Goal: Task Accomplishment & Management: Complete application form

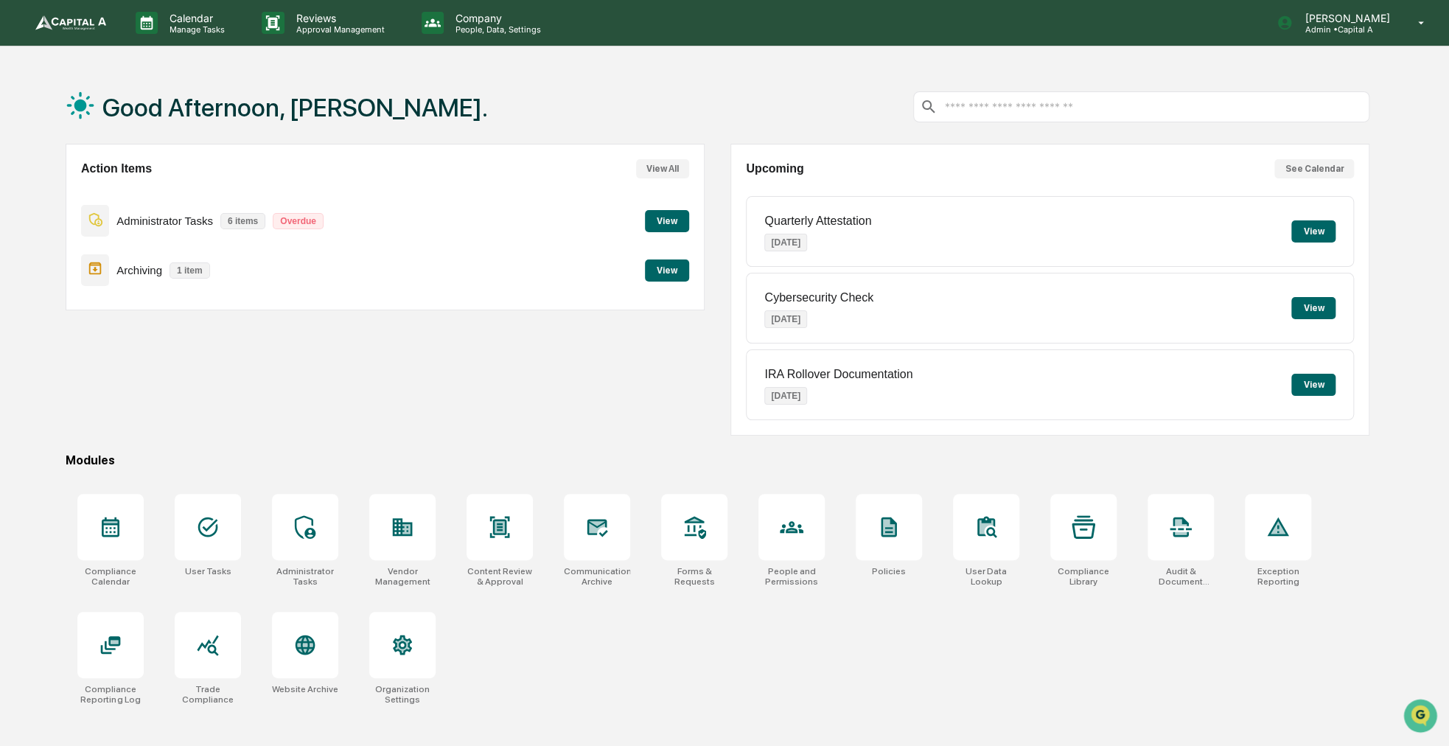
drag, startPoint x: 403, startPoint y: 443, endPoint x: 336, endPoint y: 413, distance: 73.6
click at [336, 413] on div "Action Items View All Administrator Tasks 6 items Overdue View Archiving 1 item…" at bounding box center [385, 290] width 639 height 292
click at [394, 524] on icon at bounding box center [403, 527] width 20 height 18
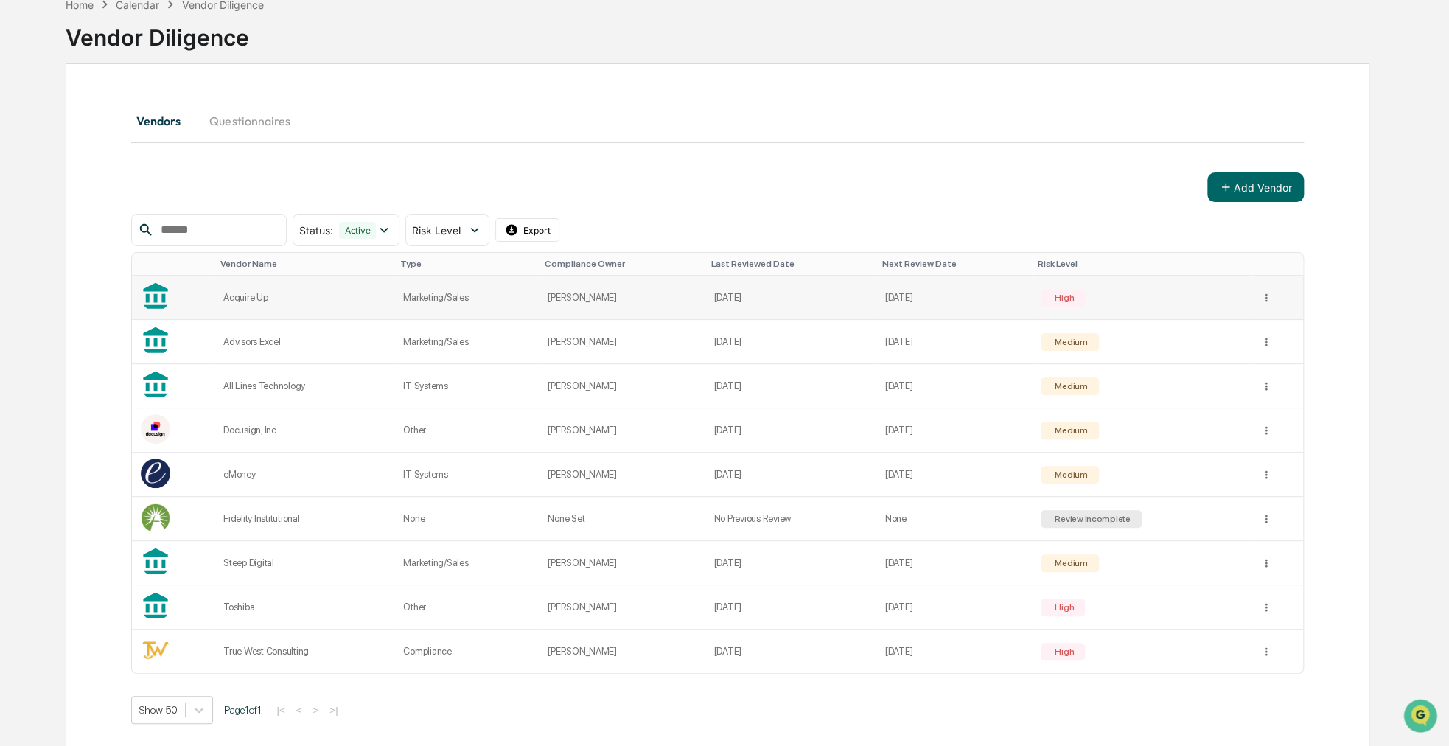
scroll to position [97, 0]
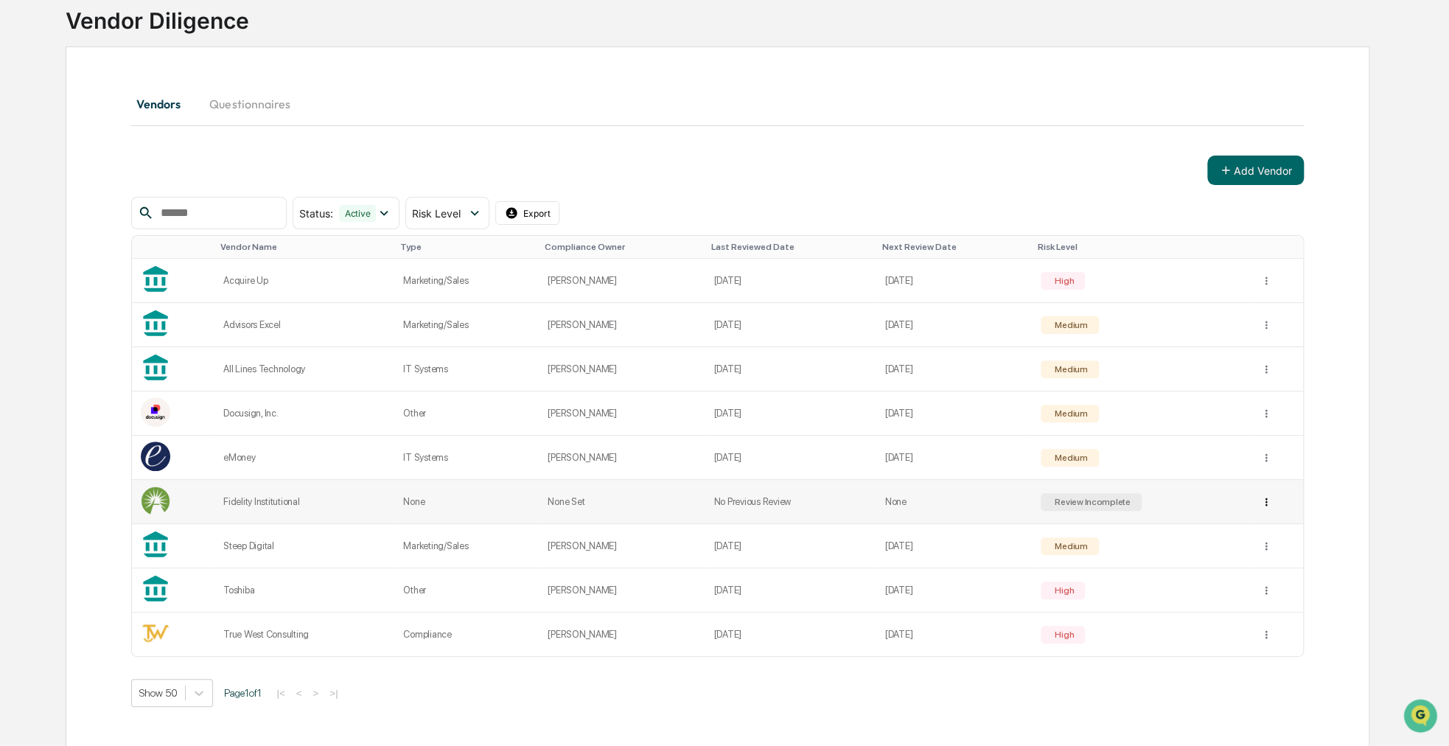
click at [1259, 496] on html "Calendar Manage Tasks Reviews Approval Management Company People, Data, Setting…" at bounding box center [724, 276] width 1449 height 746
click at [1113, 168] on html "Calendar Manage Tasks Reviews Approval Management Company People, Data, Setting…" at bounding box center [728, 276] width 1457 height 746
click at [570, 503] on td "None Set" at bounding box center [622, 502] width 166 height 44
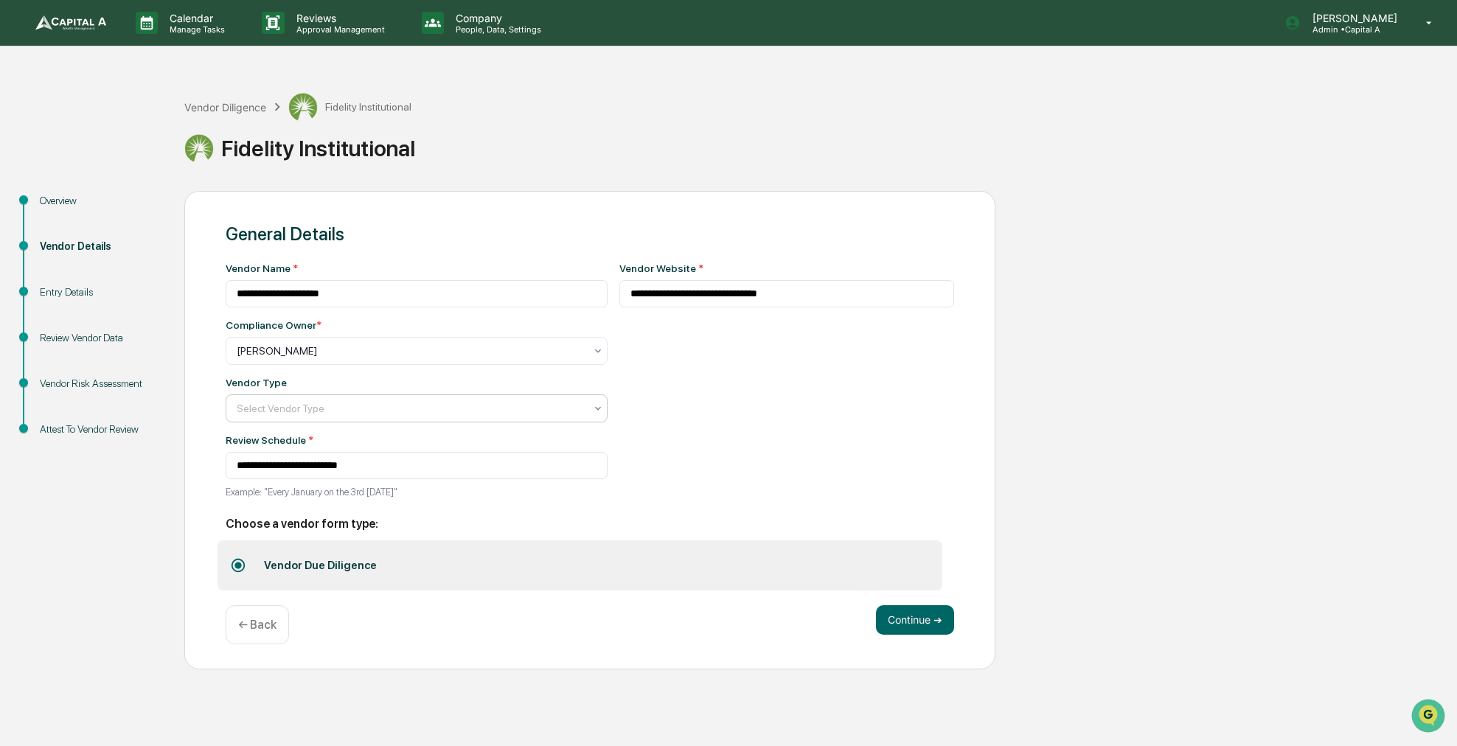
click at [380, 409] on div at bounding box center [411, 408] width 348 height 15
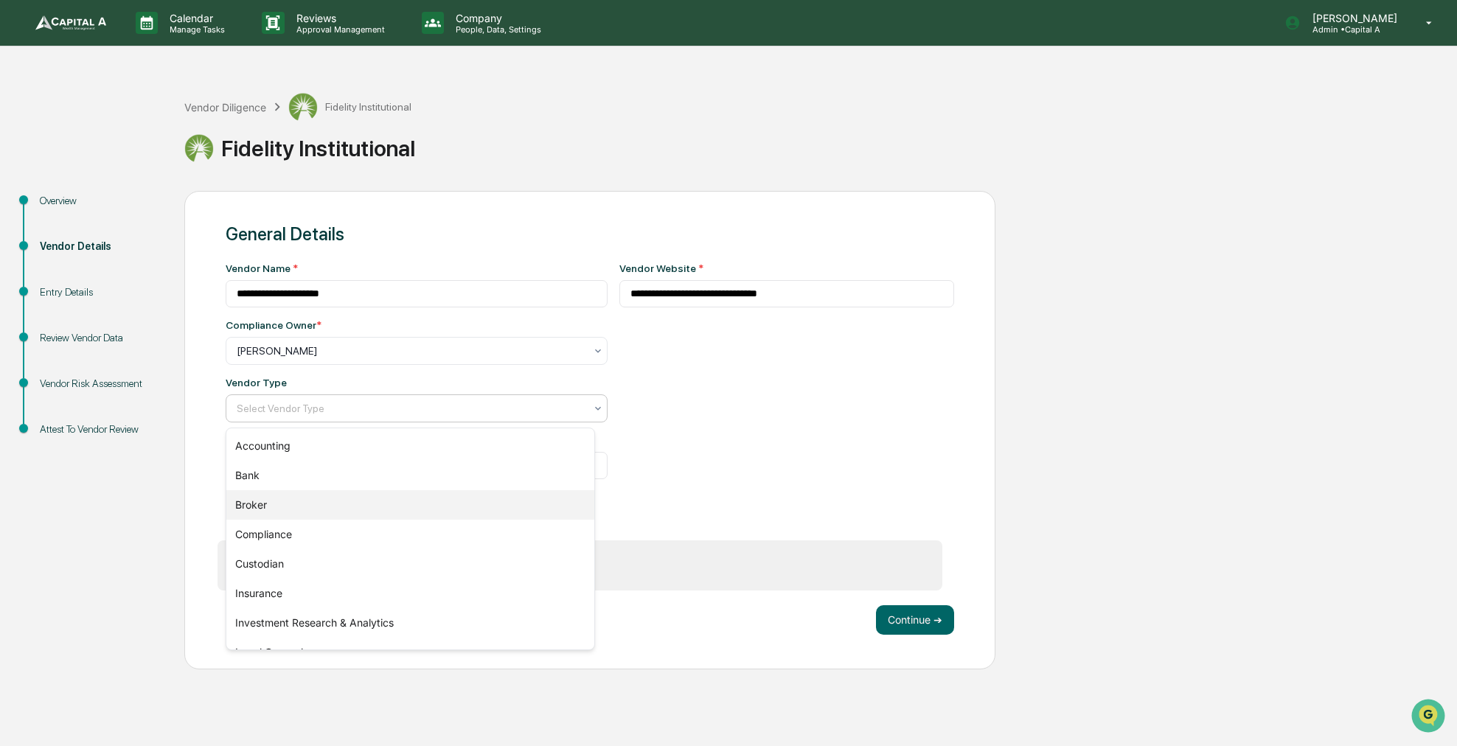
click at [315, 506] on div "Broker" at bounding box center [410, 504] width 368 height 29
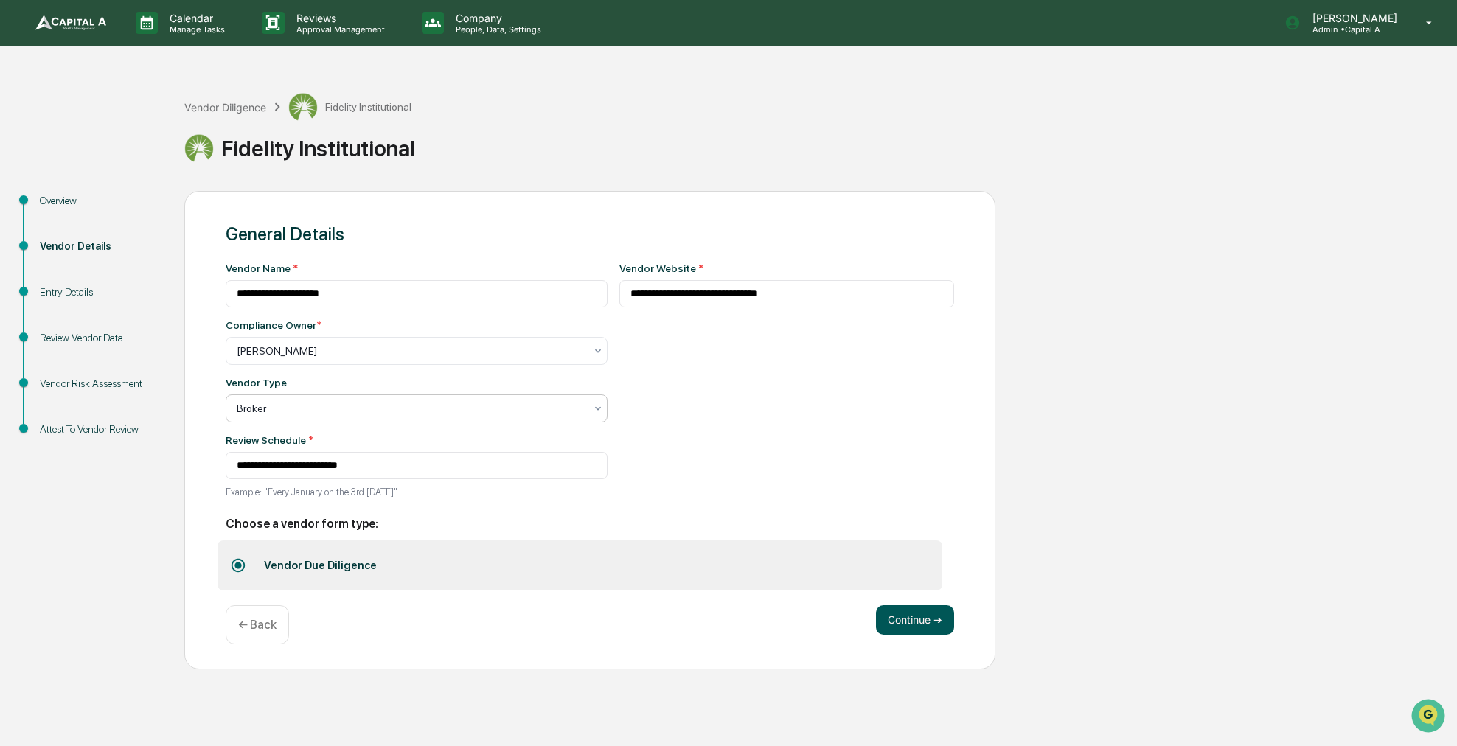
click at [910, 631] on button "Continue ➔" at bounding box center [915, 619] width 78 height 29
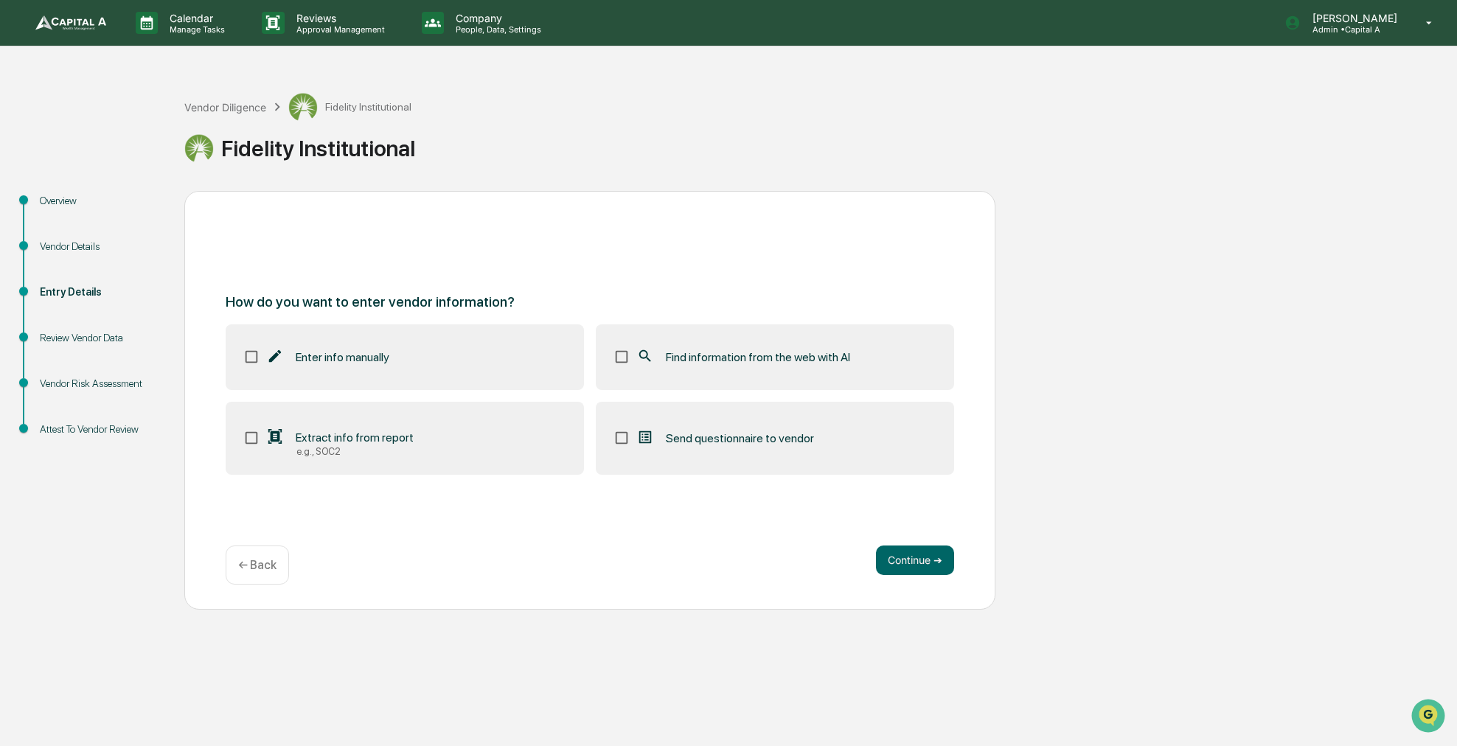
click at [761, 359] on span "Find information from the web with AI" at bounding box center [758, 357] width 184 height 14
click at [916, 559] on button "Continue ➔" at bounding box center [915, 559] width 78 height 29
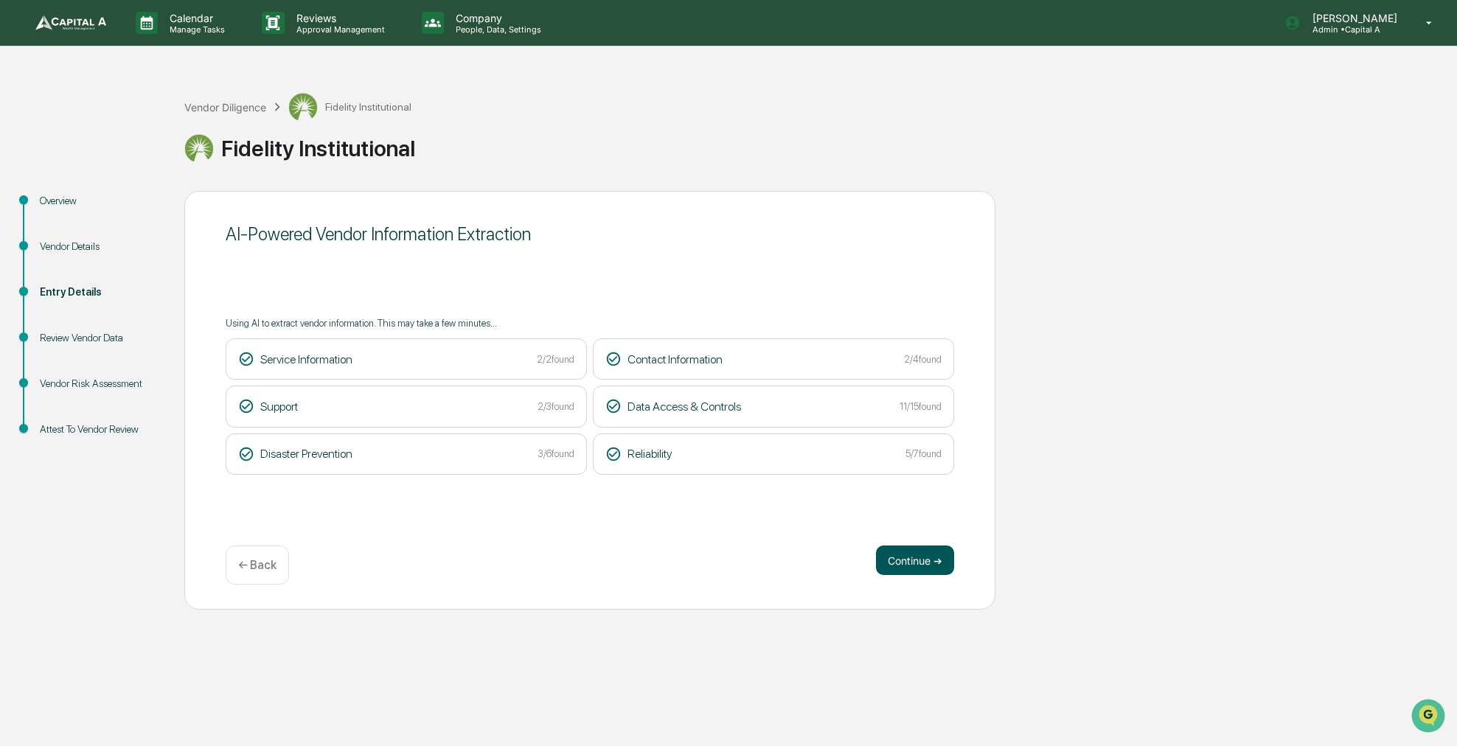
click at [916, 567] on button "Continue ➔" at bounding box center [915, 559] width 78 height 29
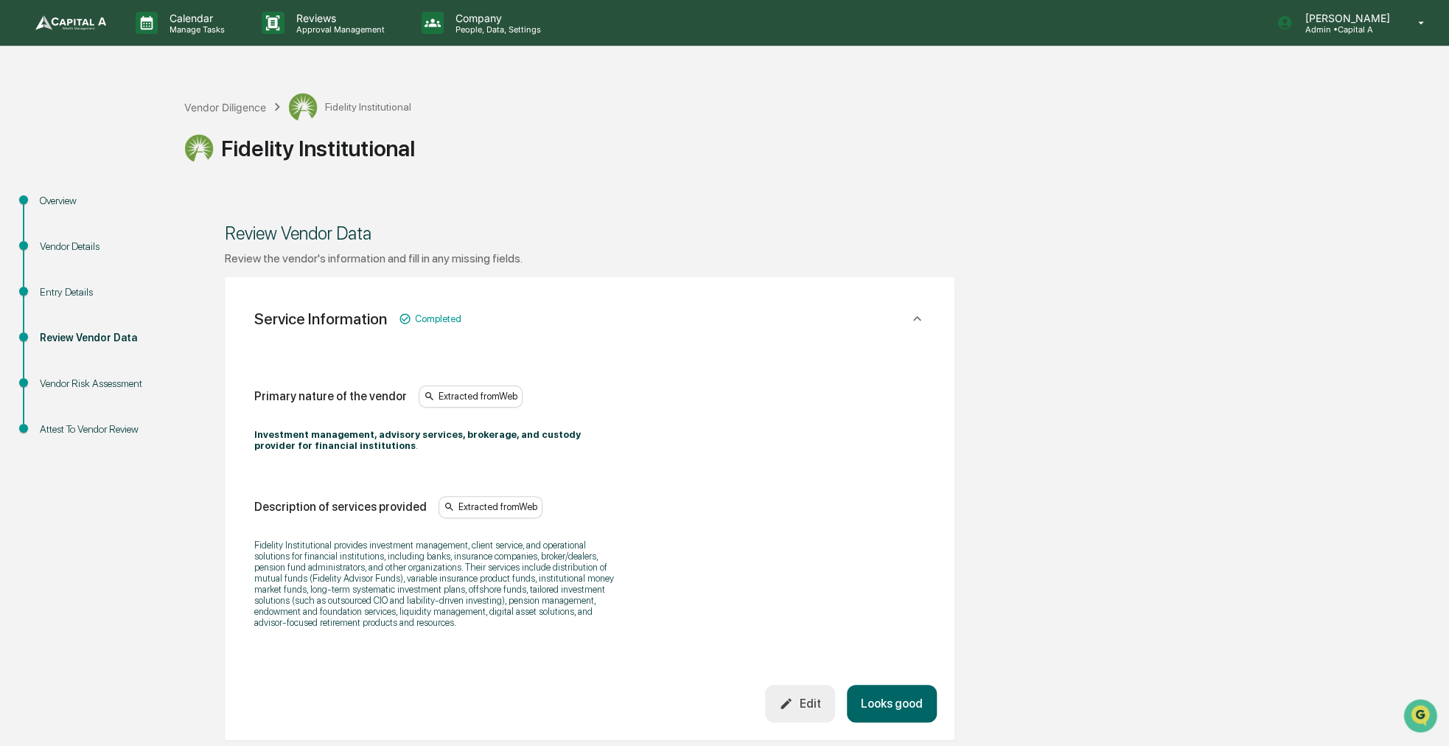
click at [890, 691] on button "Looks good" at bounding box center [892, 704] width 90 height 38
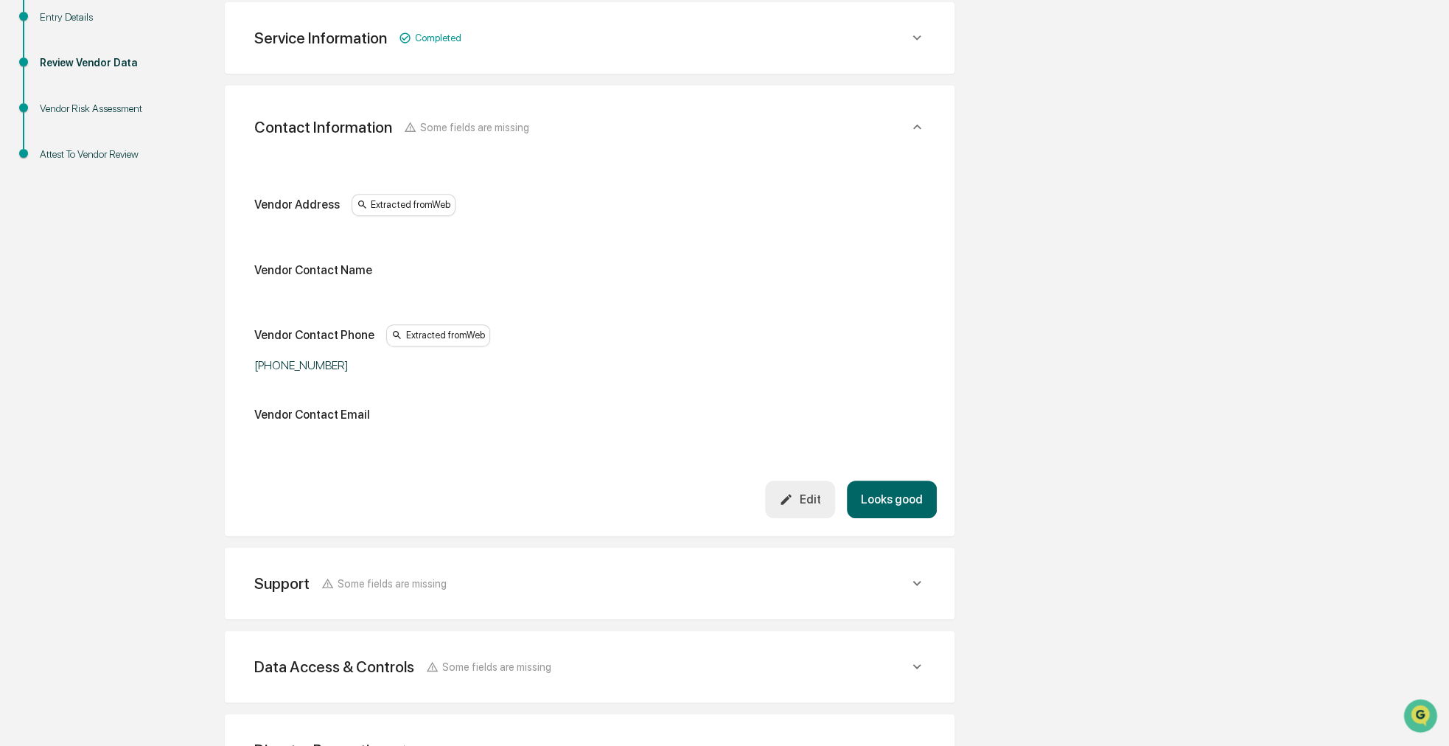
scroll to position [277, 0]
click at [819, 504] on button "Edit" at bounding box center [800, 497] width 70 height 38
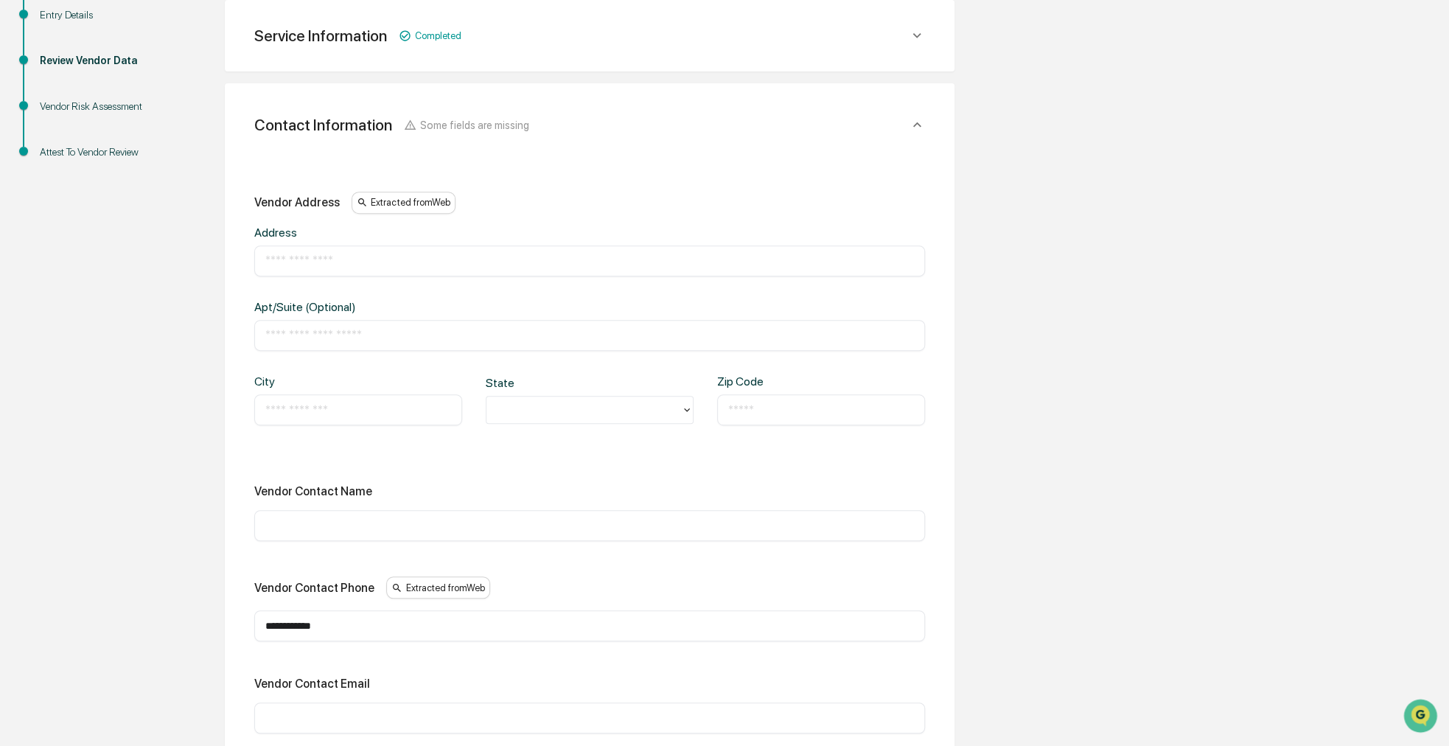
paste input "**********"
type input "**********"
type input "******"
type input "**"
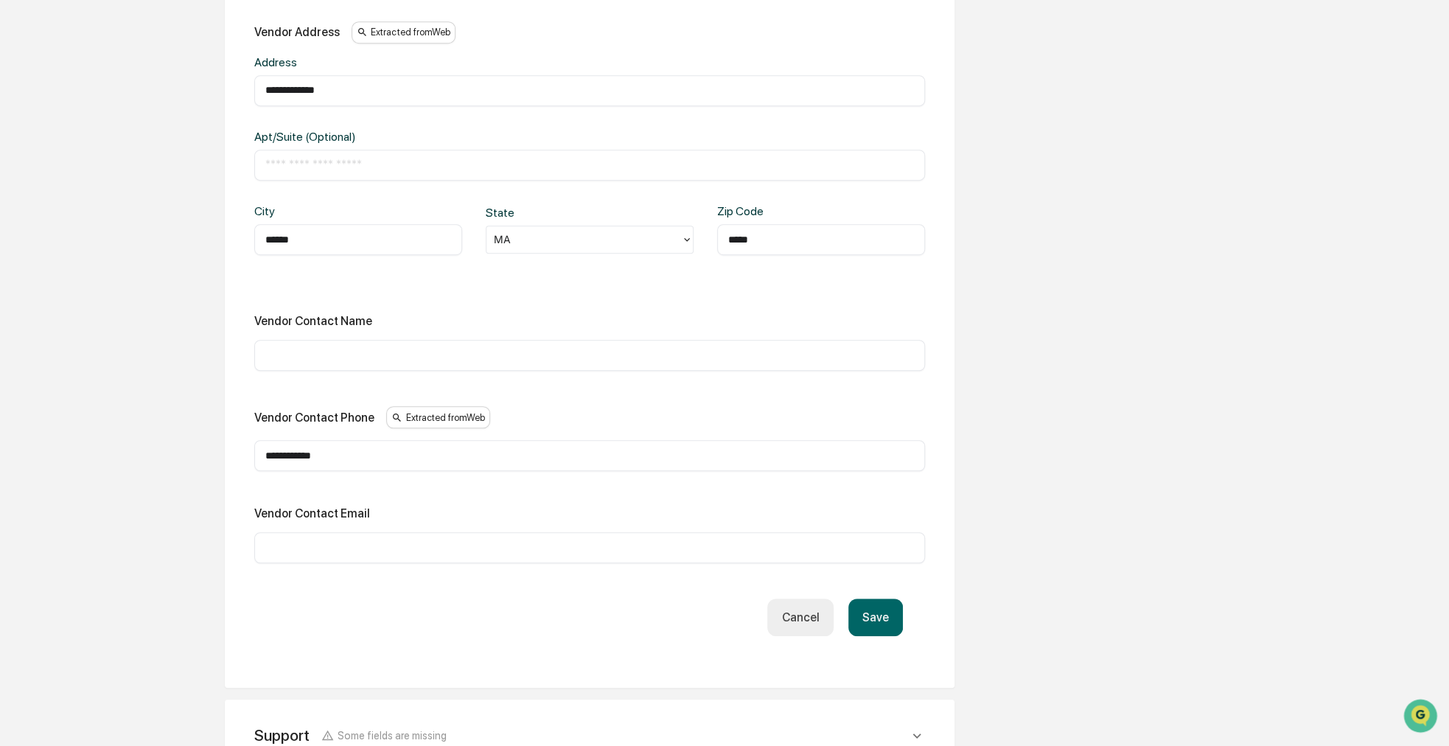
scroll to position [498, 0]
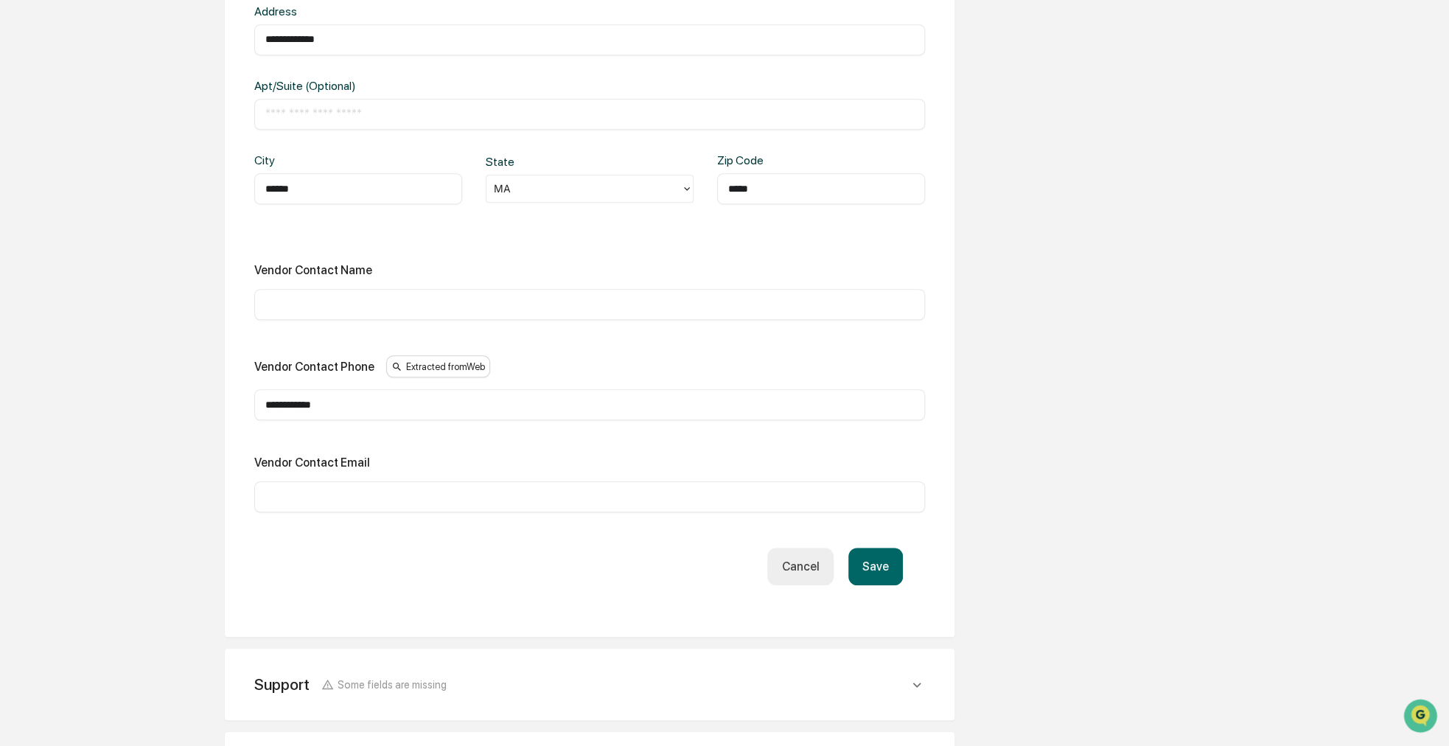
type input "*****"
click at [368, 495] on input "text" at bounding box center [589, 496] width 649 height 15
click at [889, 565] on button "Save" at bounding box center [875, 567] width 55 height 38
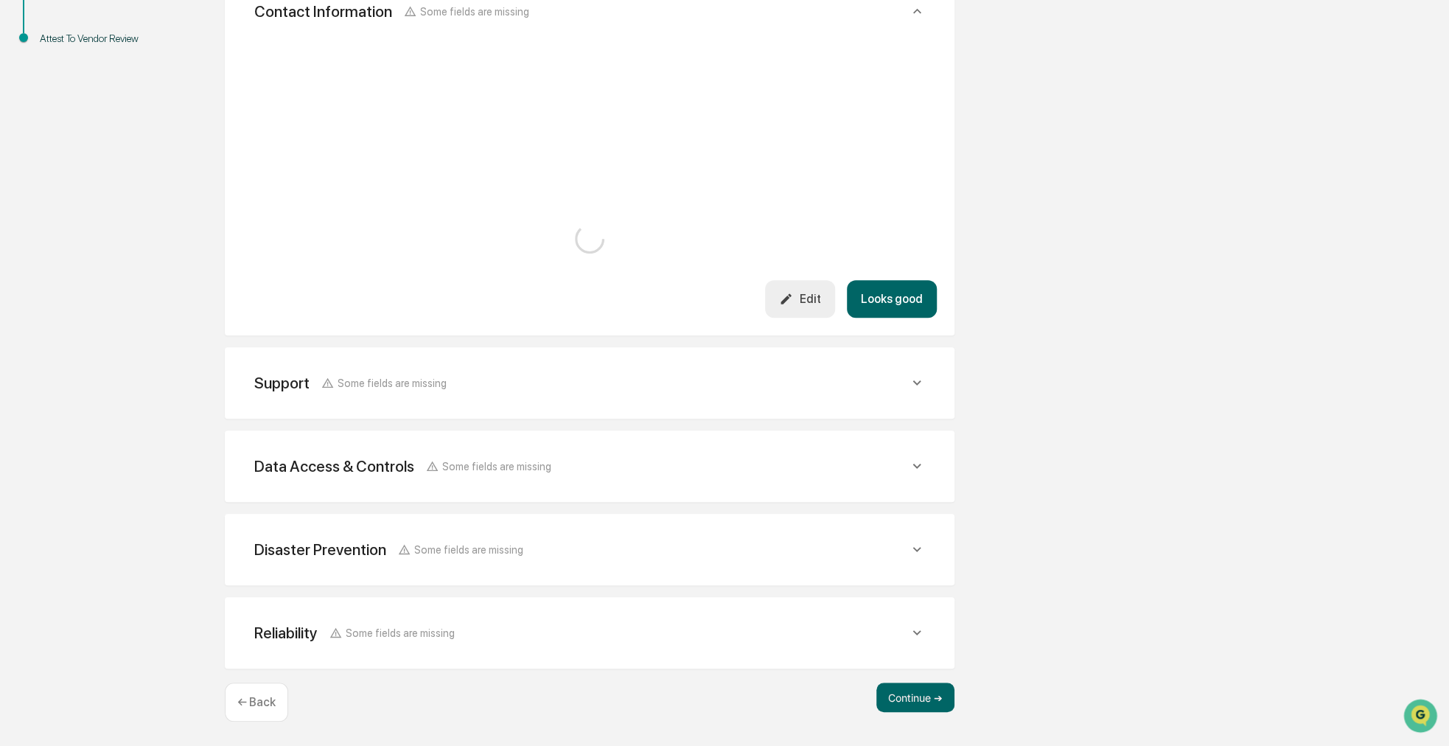
scroll to position [489, 0]
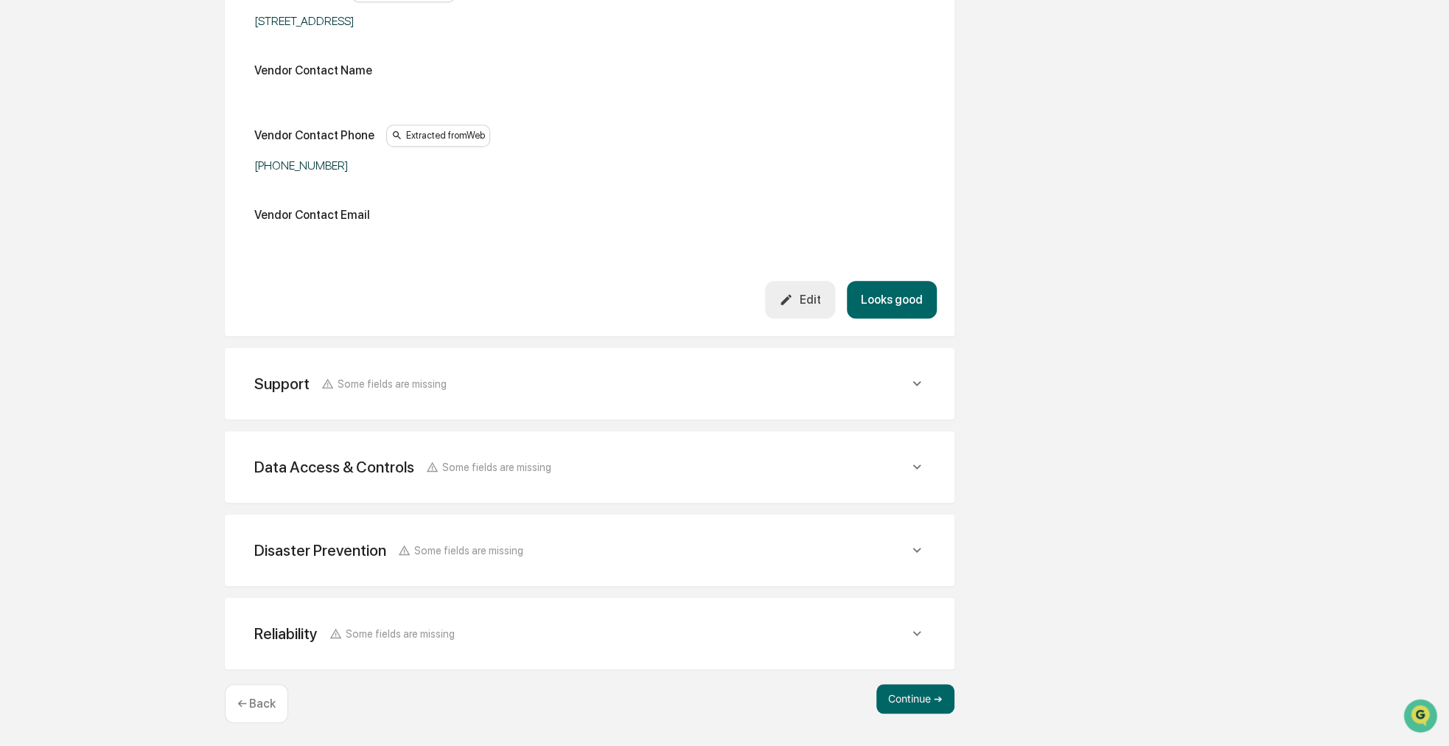
click at [893, 291] on button "Looks good" at bounding box center [892, 300] width 90 height 38
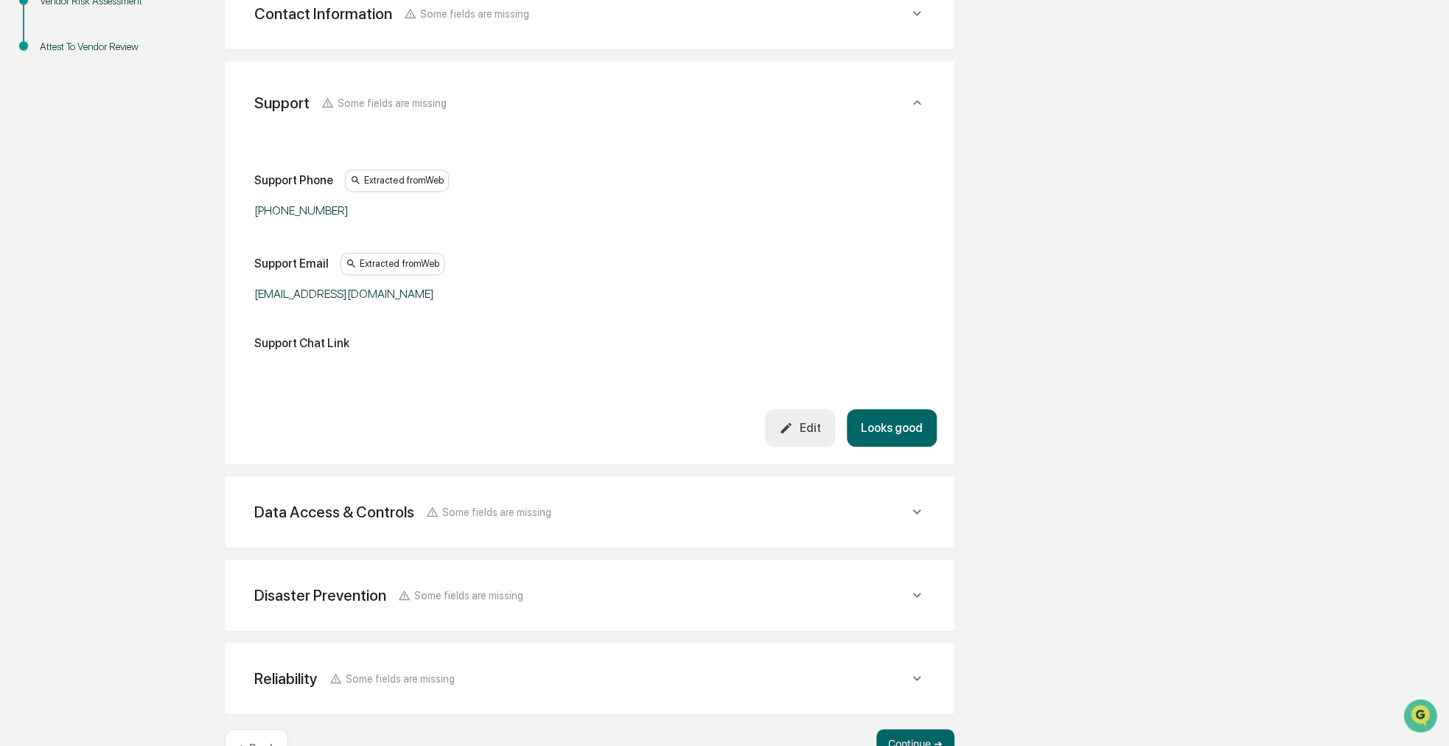
scroll to position [360, 0]
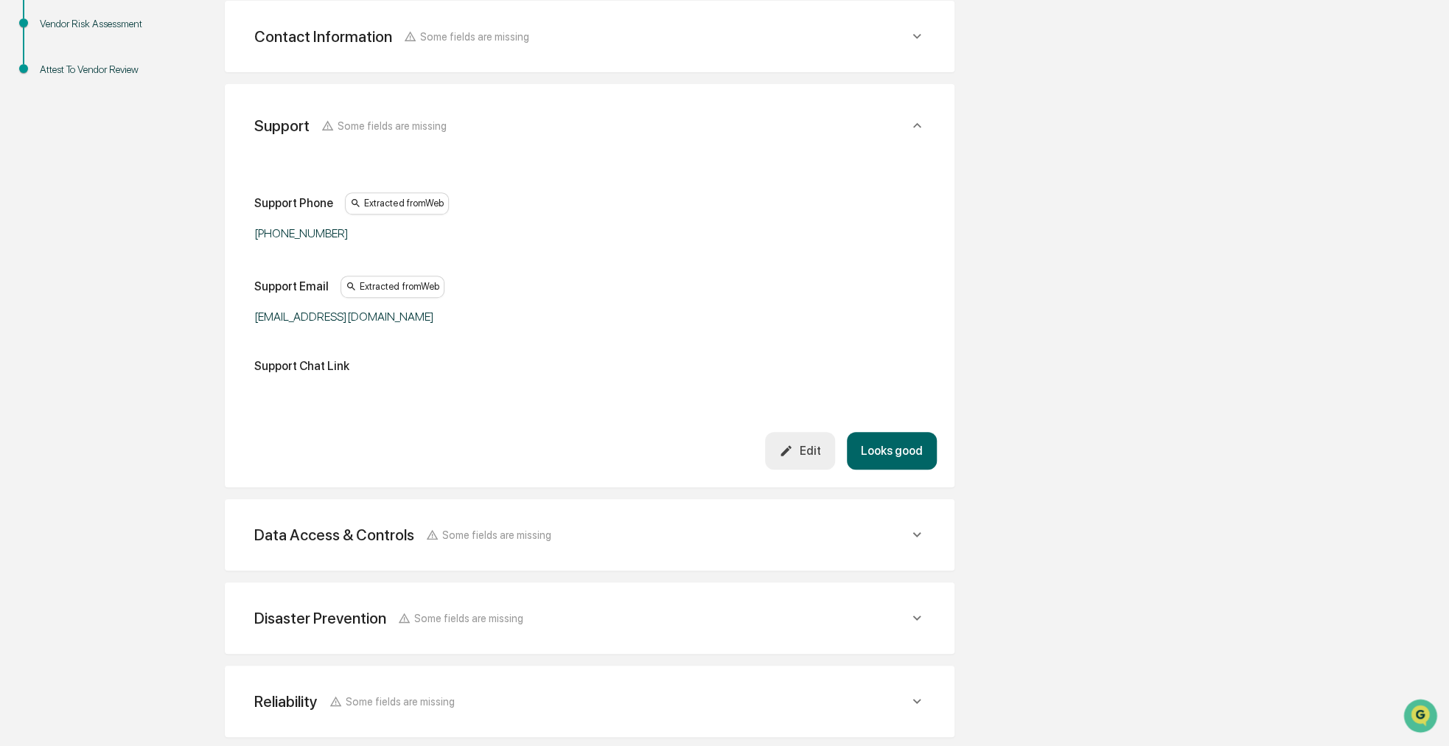
click at [787, 450] on icon "button" at bounding box center [786, 450] width 10 height 10
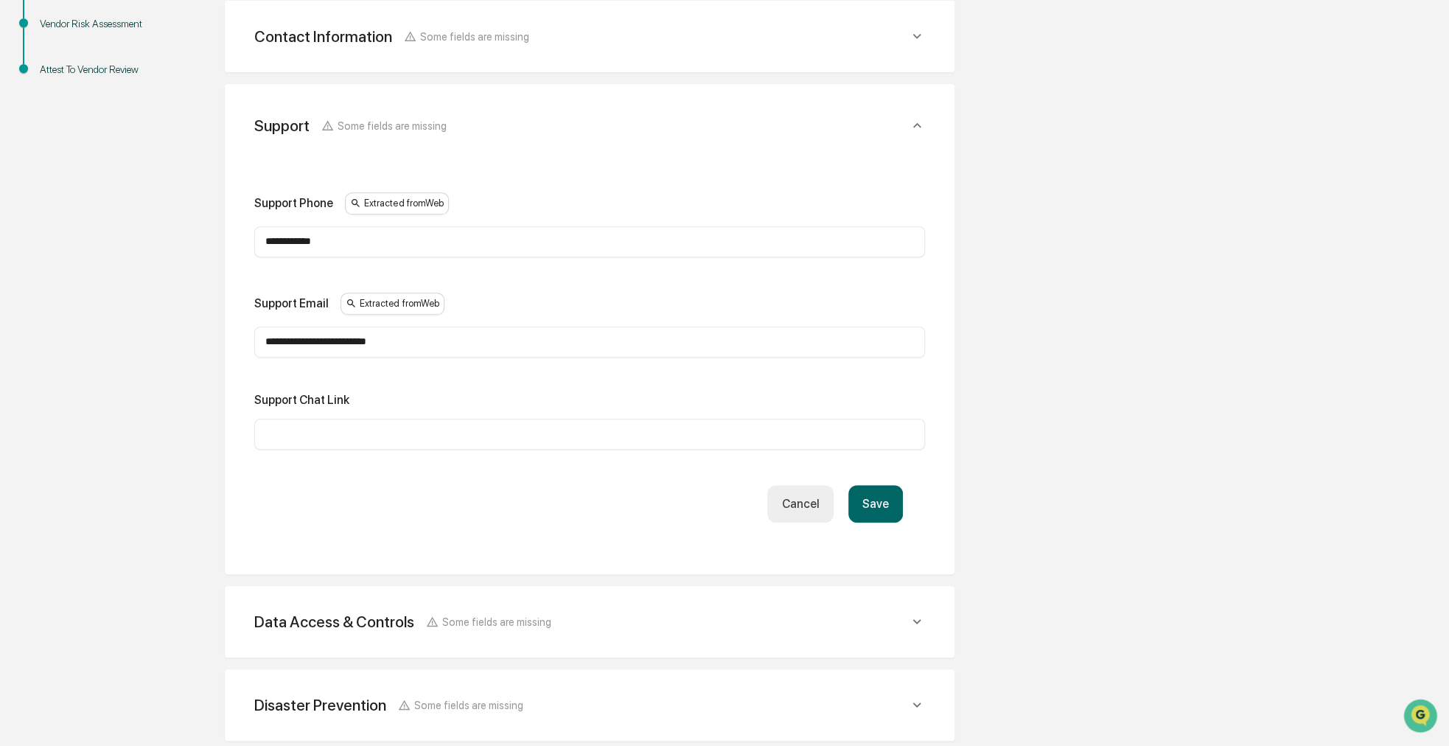
click at [458, 442] on div "​" at bounding box center [589, 434] width 671 height 31
click at [447, 431] on input "text" at bounding box center [589, 434] width 649 height 15
paste input "**********"
type input "**********"
click at [882, 498] on button "Save" at bounding box center [875, 504] width 55 height 38
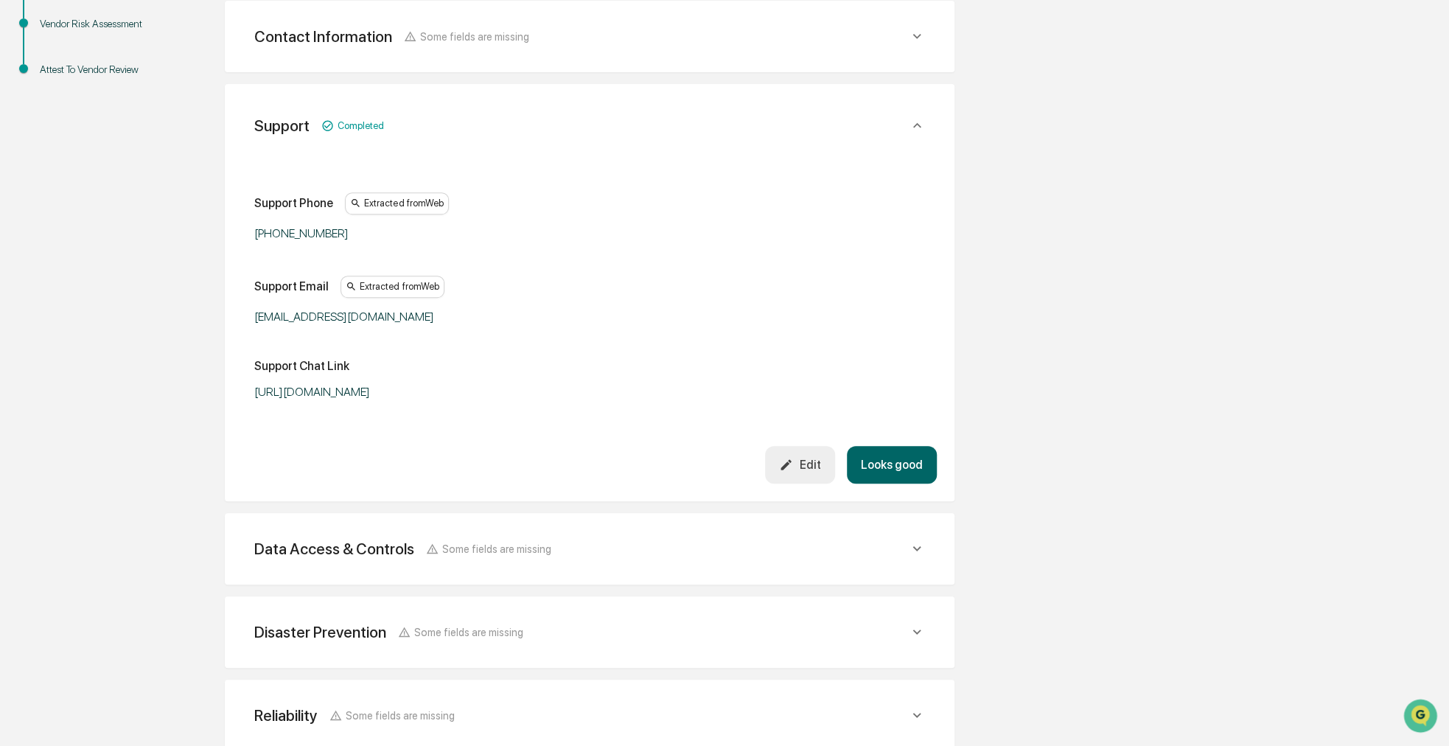
click at [895, 468] on button "Looks good" at bounding box center [892, 465] width 90 height 38
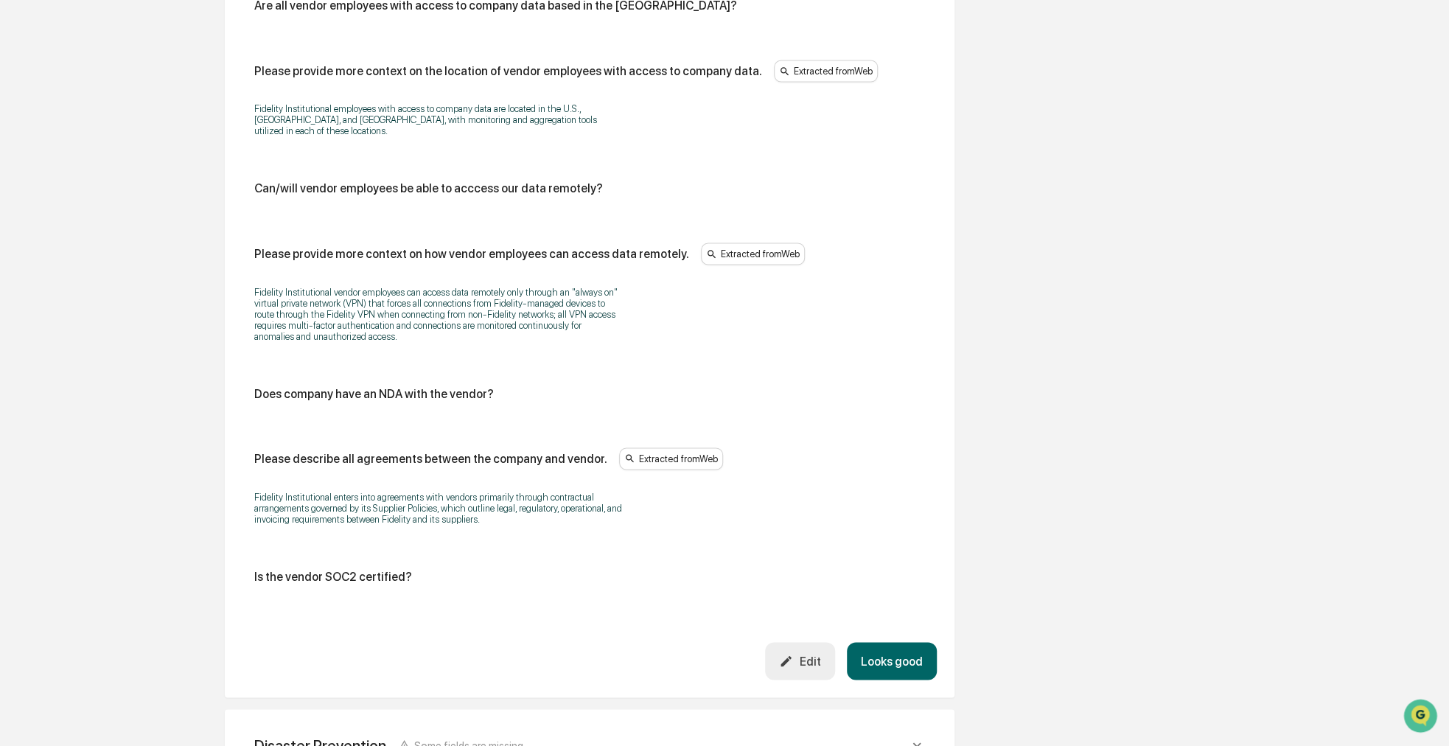
scroll to position [1621, 0]
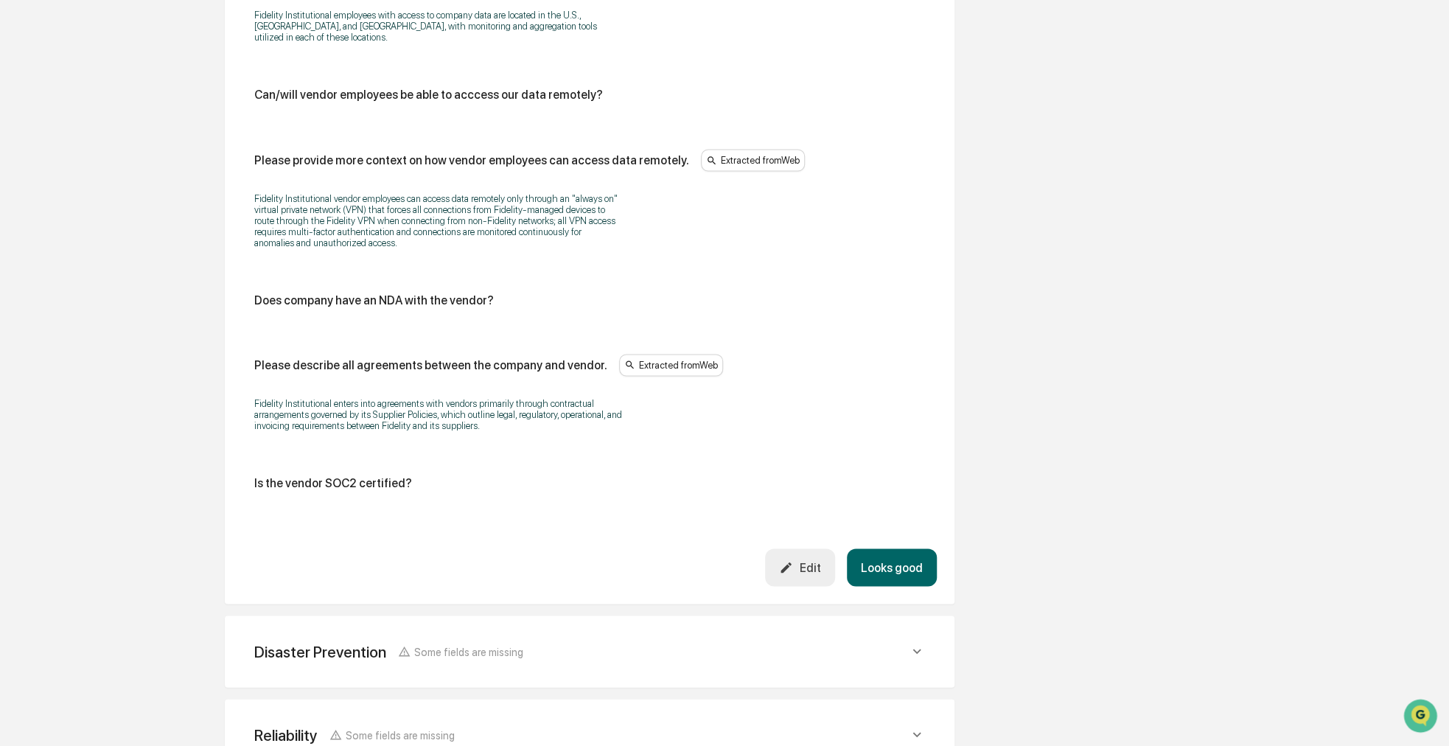
click at [811, 560] on div "Edit" at bounding box center [799, 567] width 41 height 14
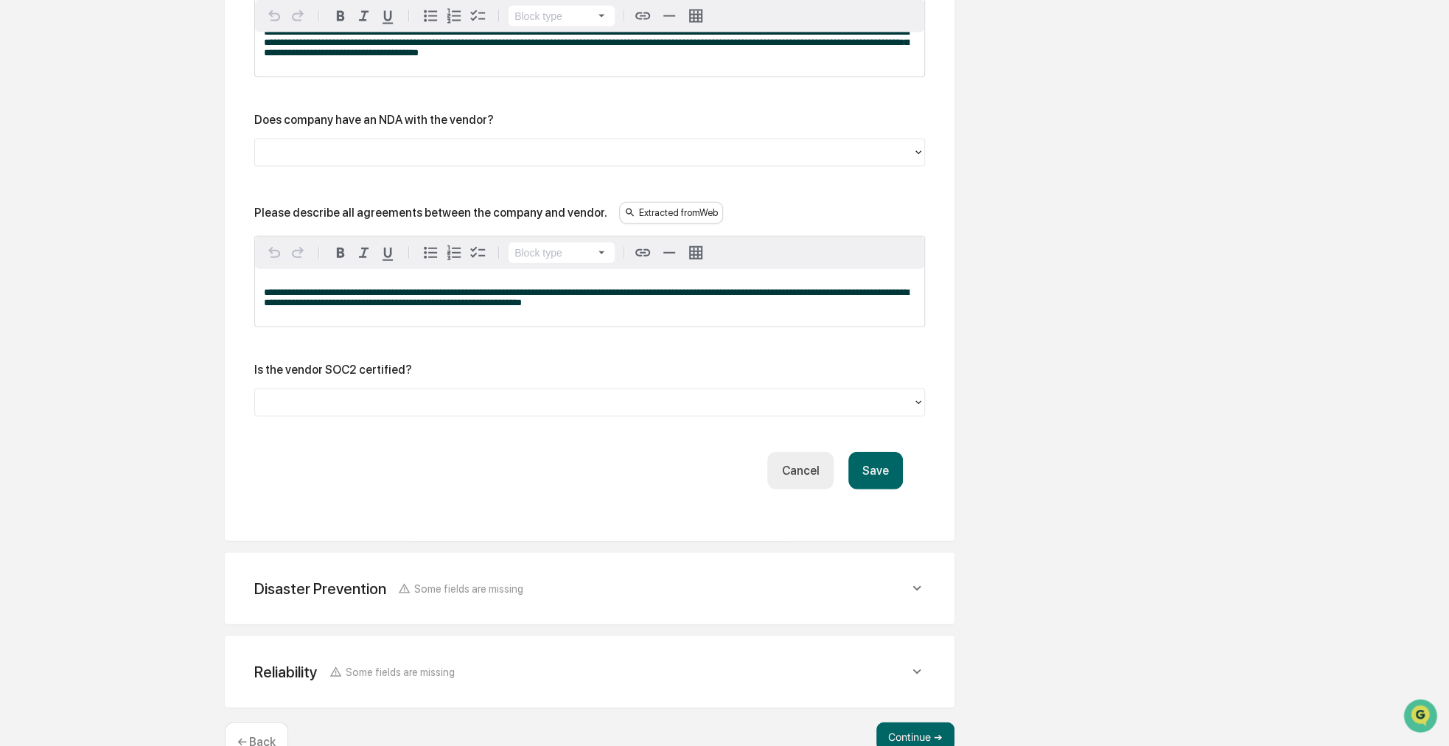
scroll to position [2138, 0]
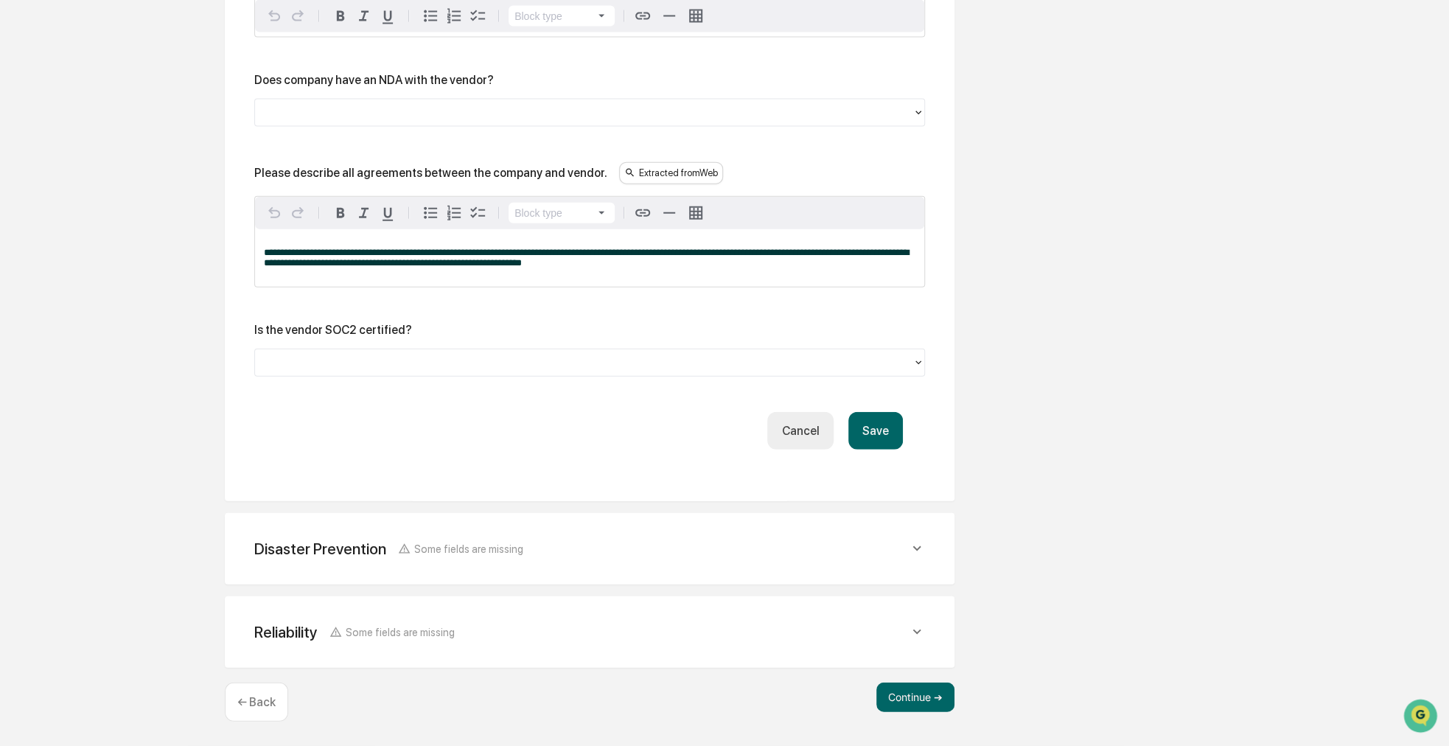
click at [453, 360] on div at bounding box center [583, 362] width 643 height 17
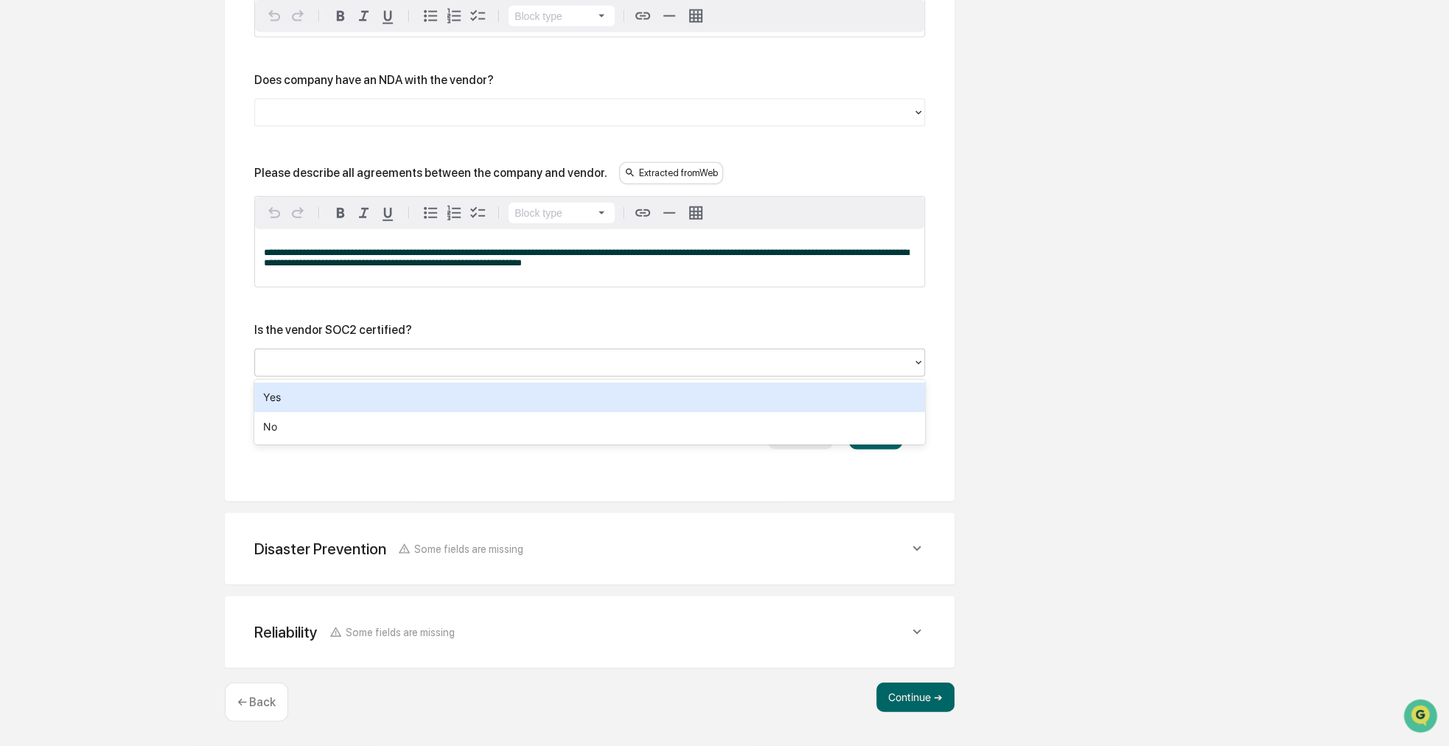
click at [416, 386] on div "Yes" at bounding box center [589, 397] width 671 height 29
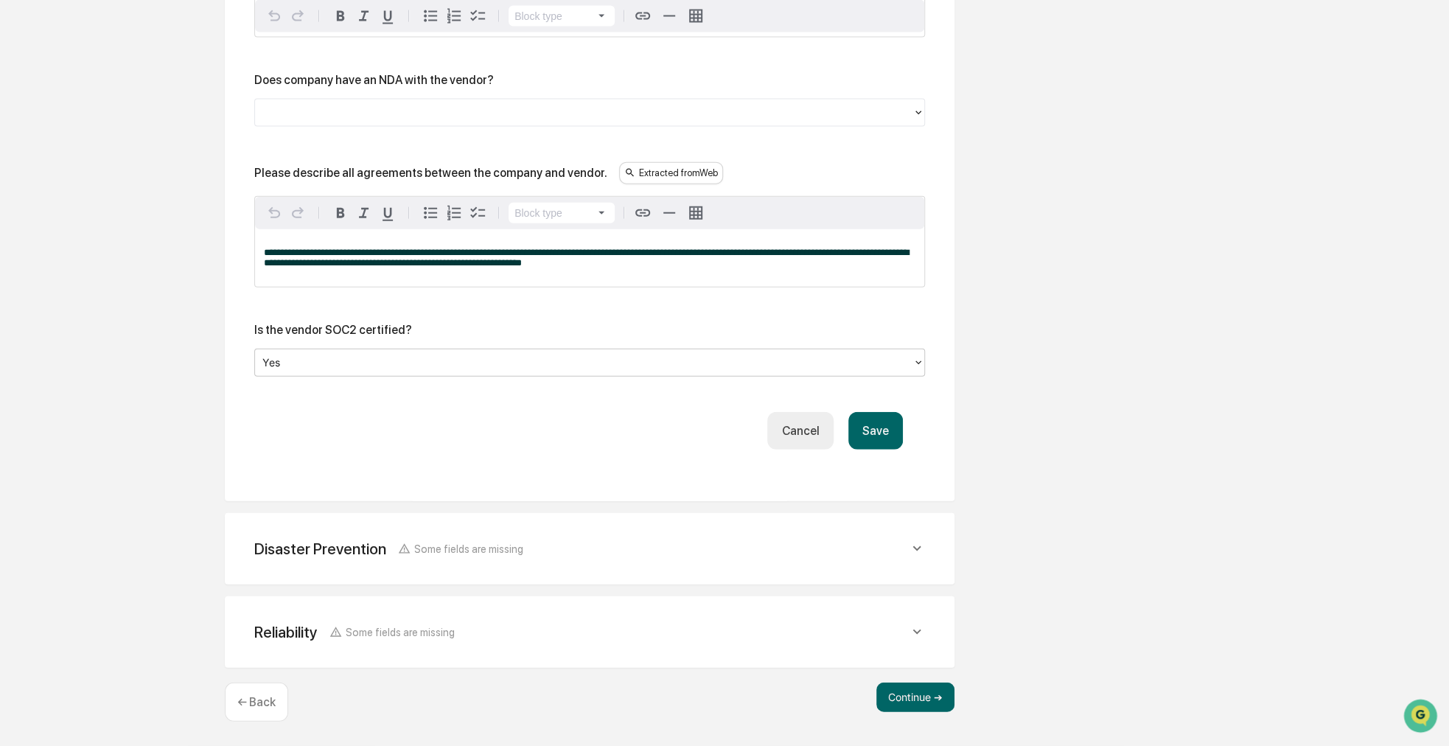
click at [891, 433] on button "Save" at bounding box center [875, 431] width 55 height 38
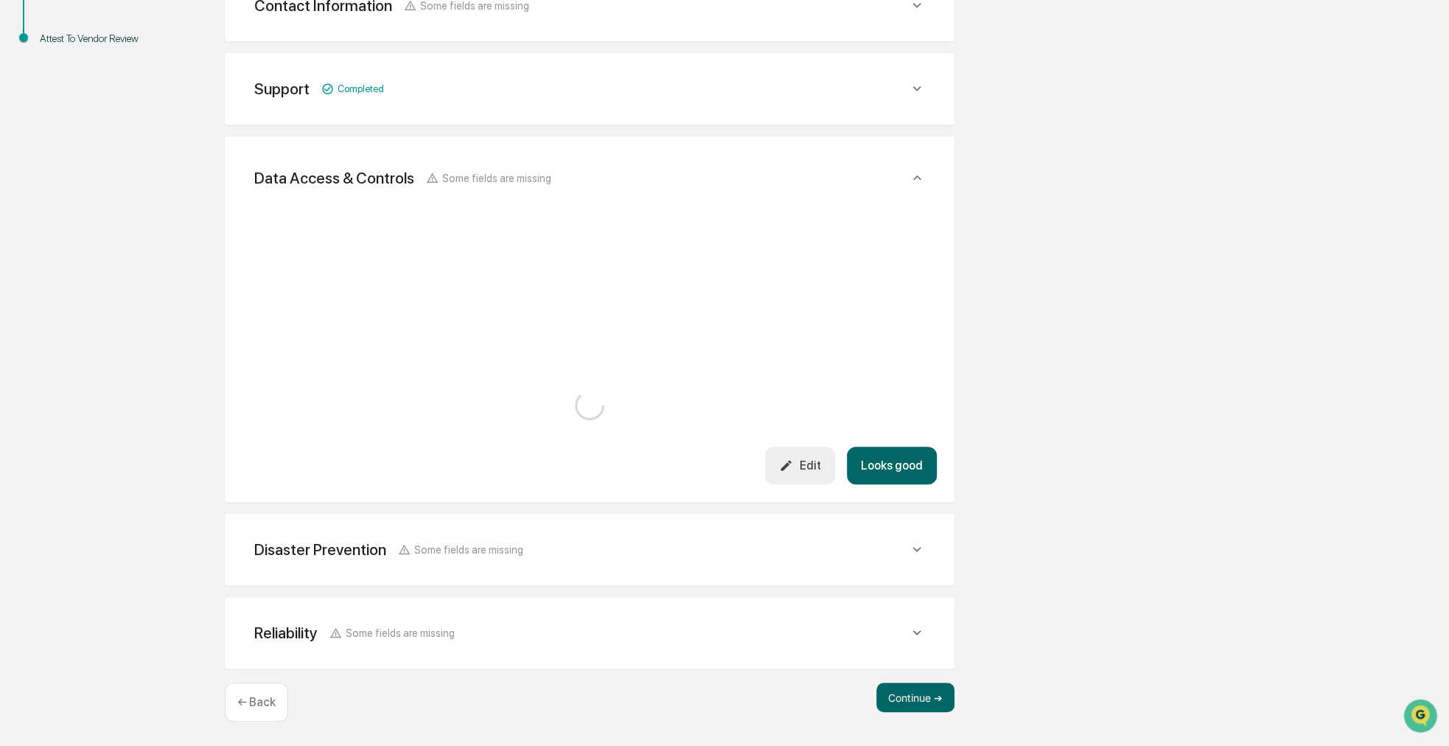
scroll to position [1729, 0]
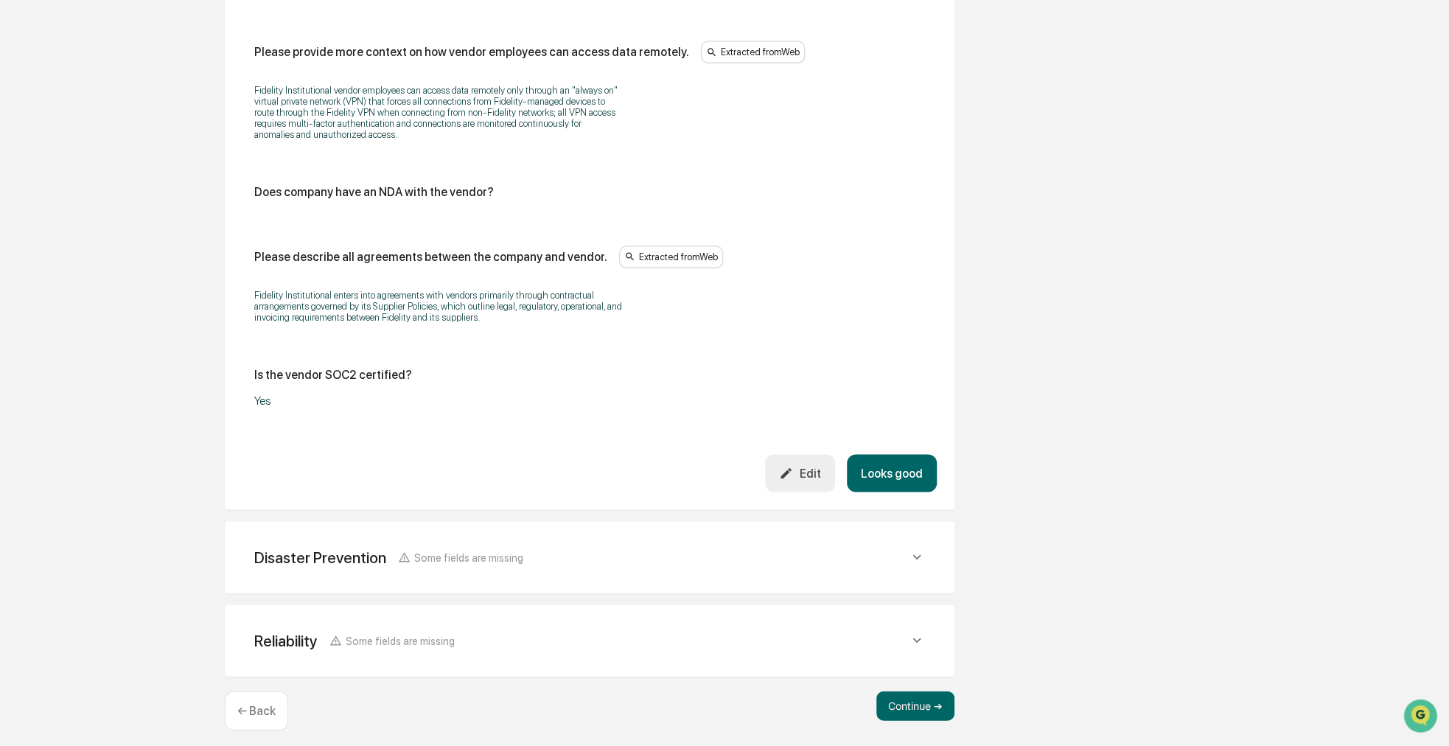
click at [888, 456] on button "Looks good" at bounding box center [892, 473] width 90 height 38
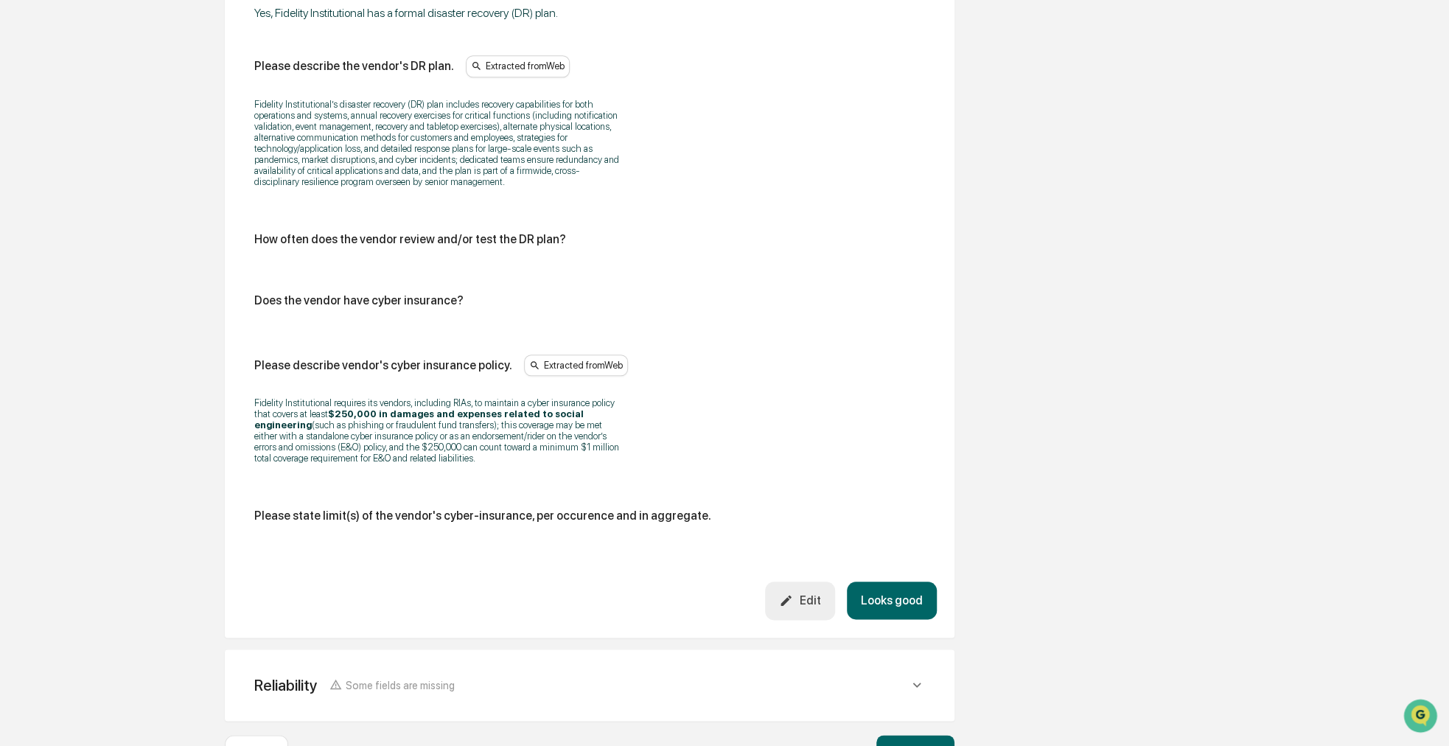
scroll to position [747, 0]
click at [803, 589] on button "Edit" at bounding box center [800, 600] width 70 height 38
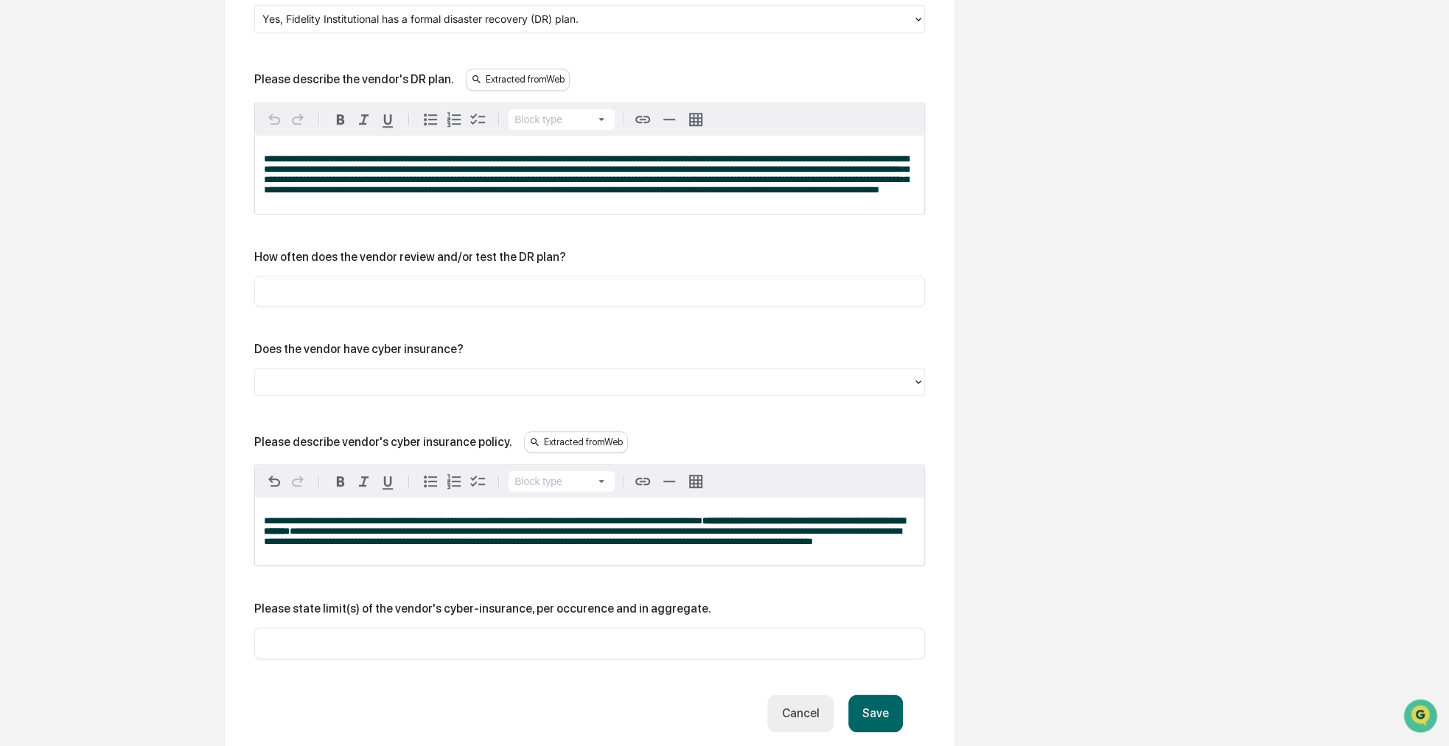
click at [478, 297] on input "text" at bounding box center [589, 291] width 649 height 15
type input "********"
click at [681, 262] on div "**********" at bounding box center [589, 315] width 671 height 688
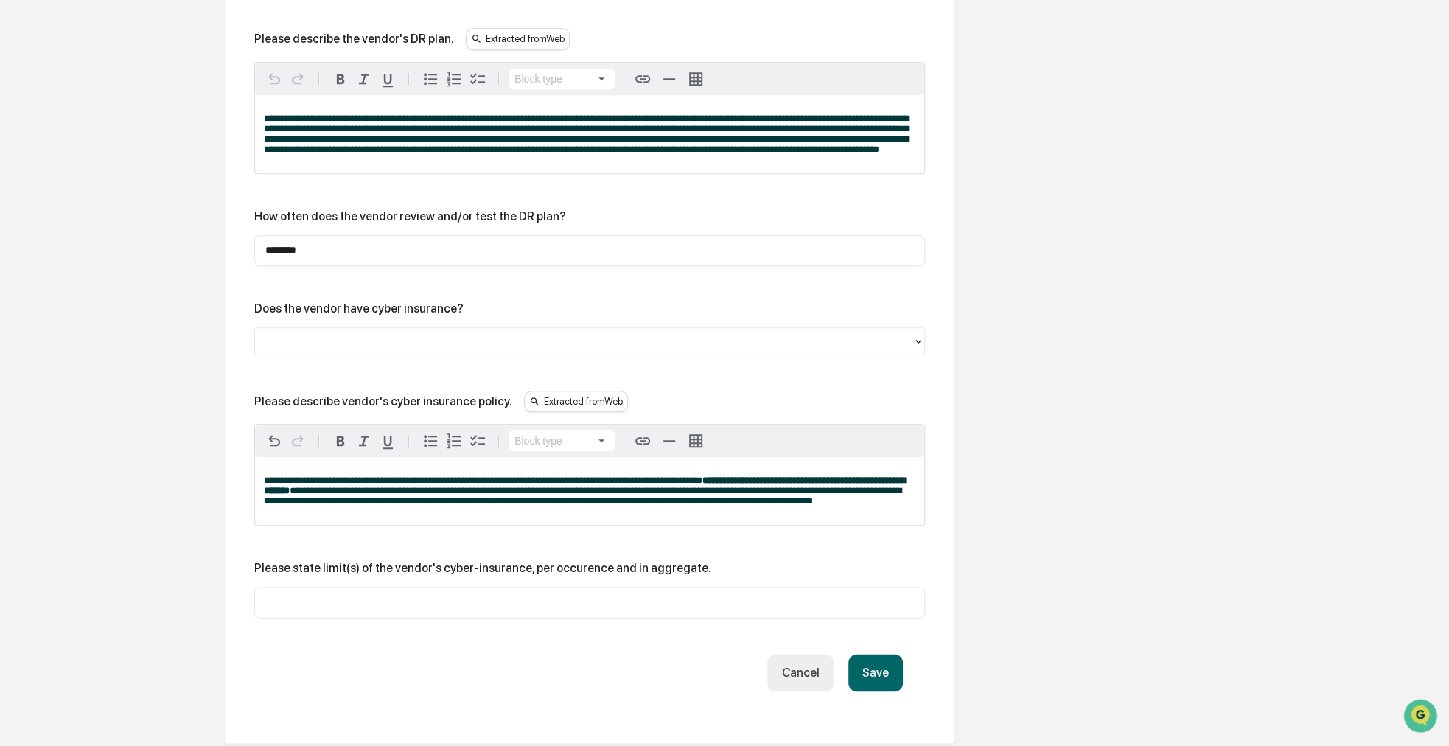
scroll to position [821, 0]
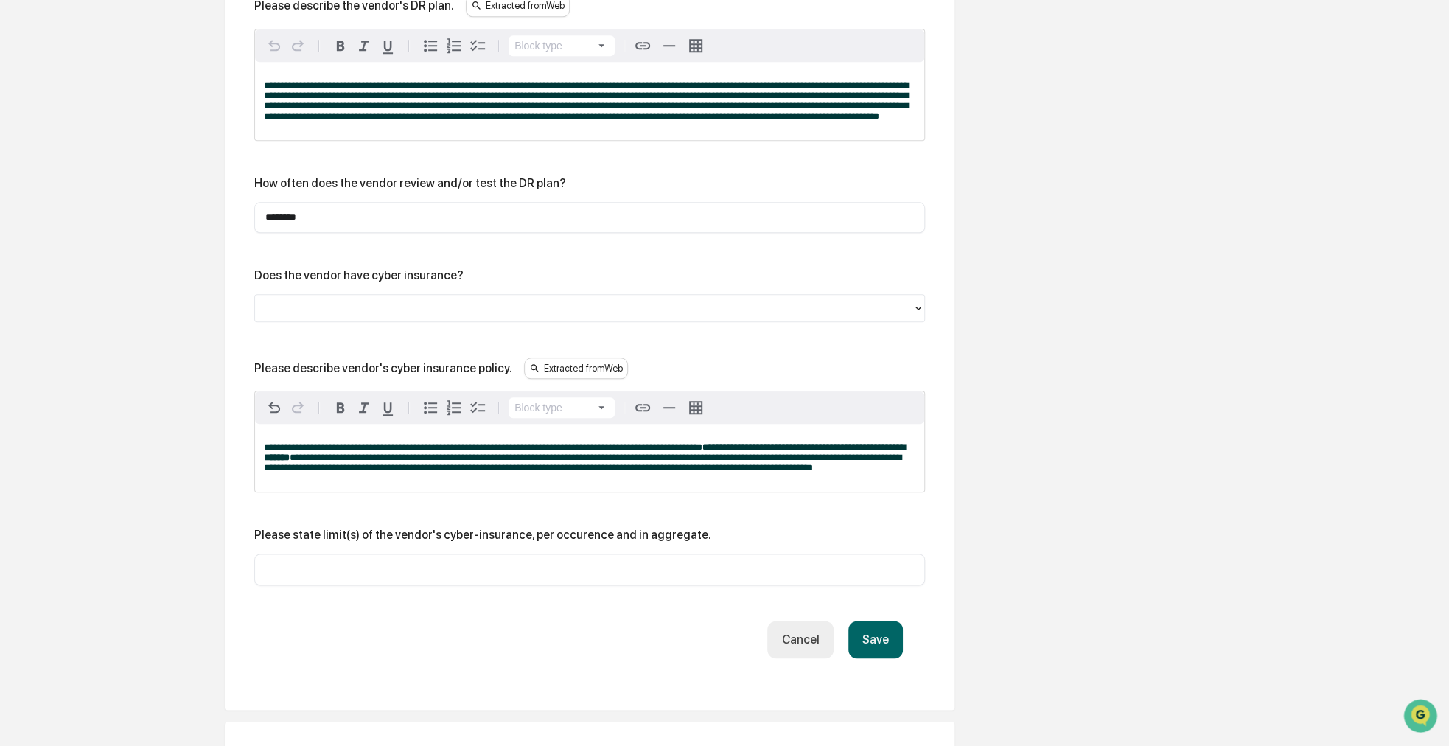
click at [316, 312] on div at bounding box center [583, 307] width 643 height 17
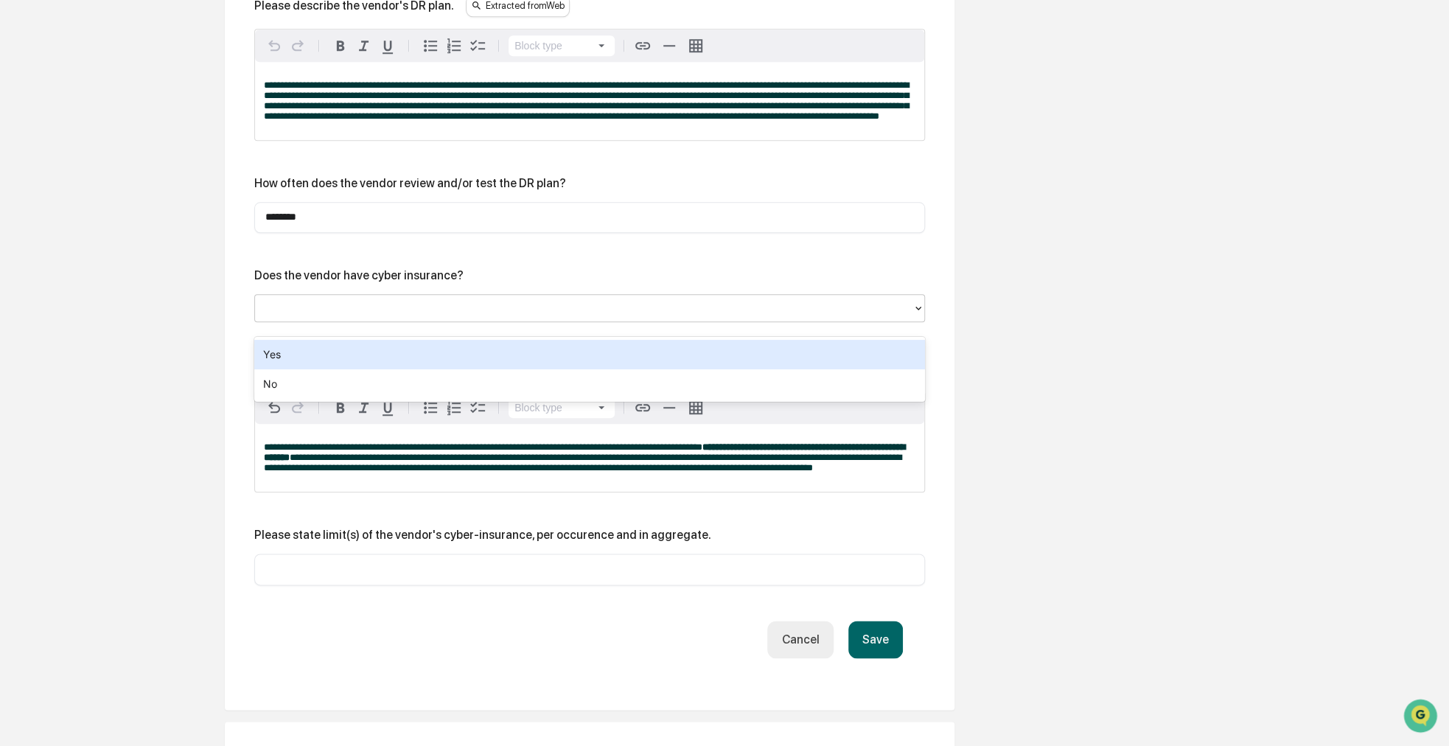
click at [313, 349] on div "Yes" at bounding box center [589, 354] width 671 height 29
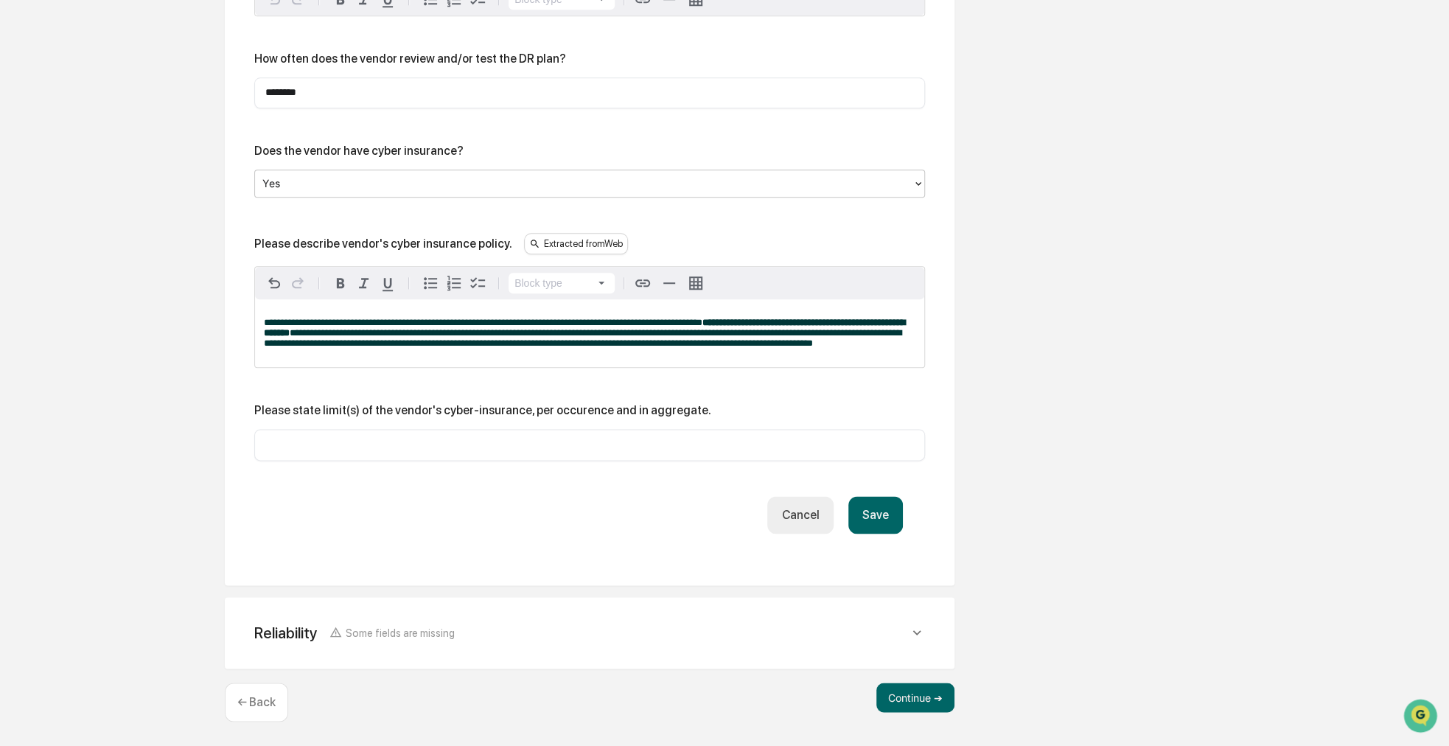
scroll to position [972, 0]
click at [890, 510] on button "Save" at bounding box center [875, 515] width 55 height 38
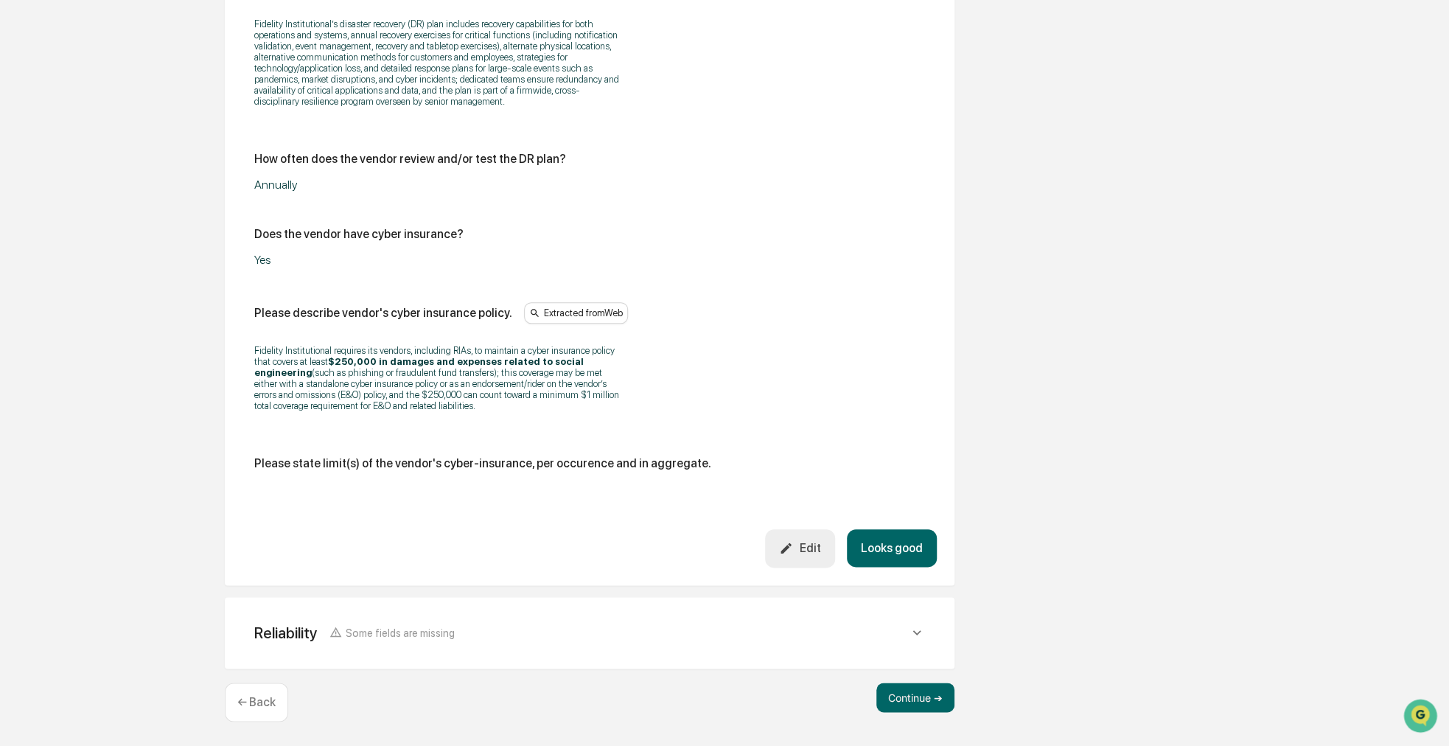
click at [888, 534] on button "Looks good" at bounding box center [892, 548] width 90 height 38
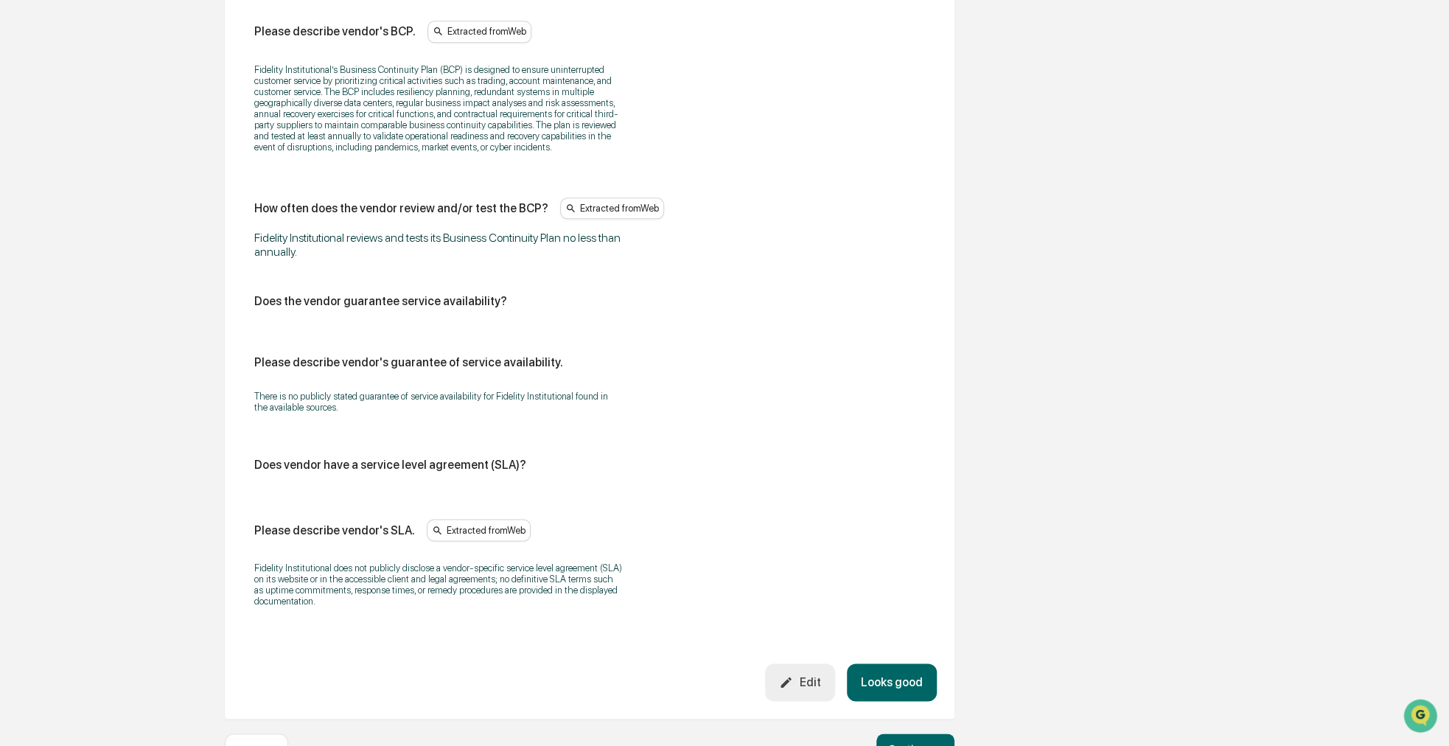
scroll to position [917, 0]
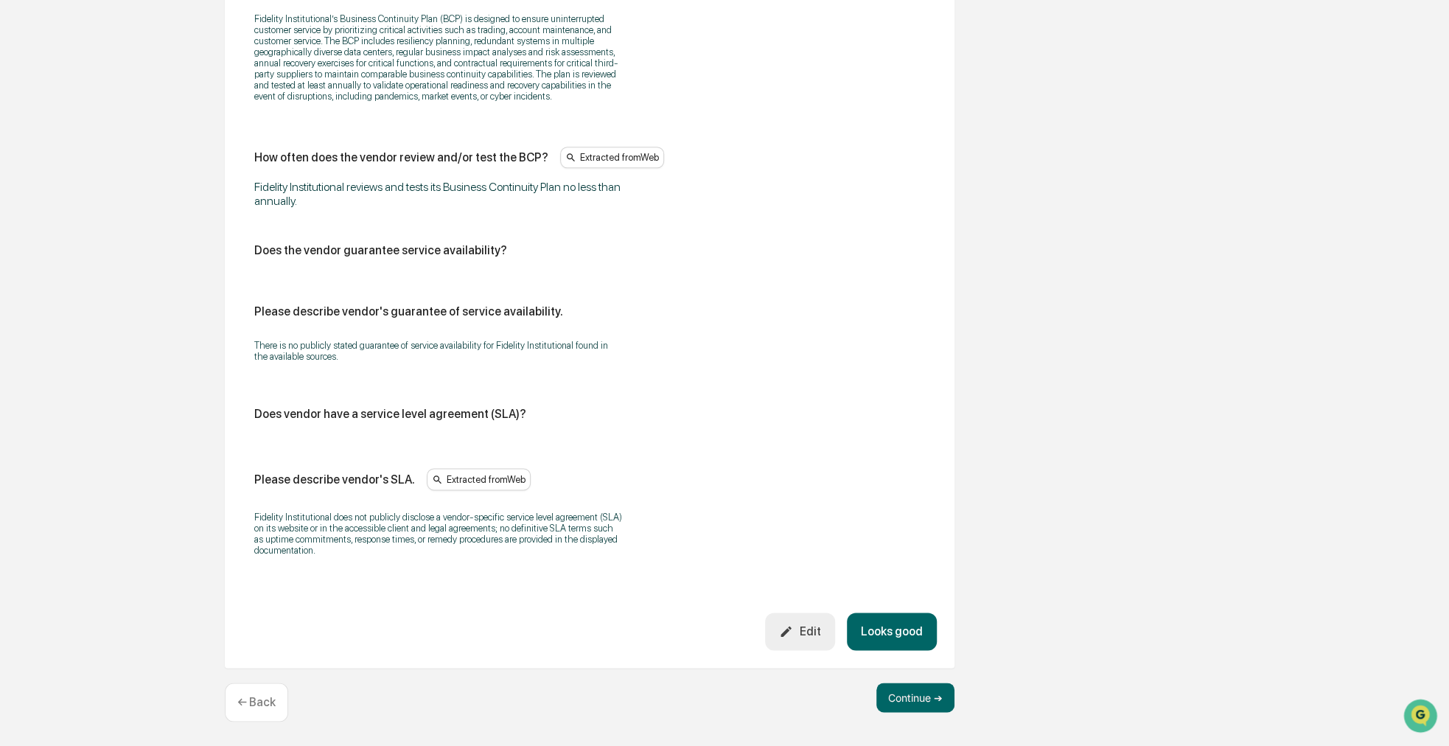
click at [899, 622] on button "Looks good" at bounding box center [892, 632] width 90 height 38
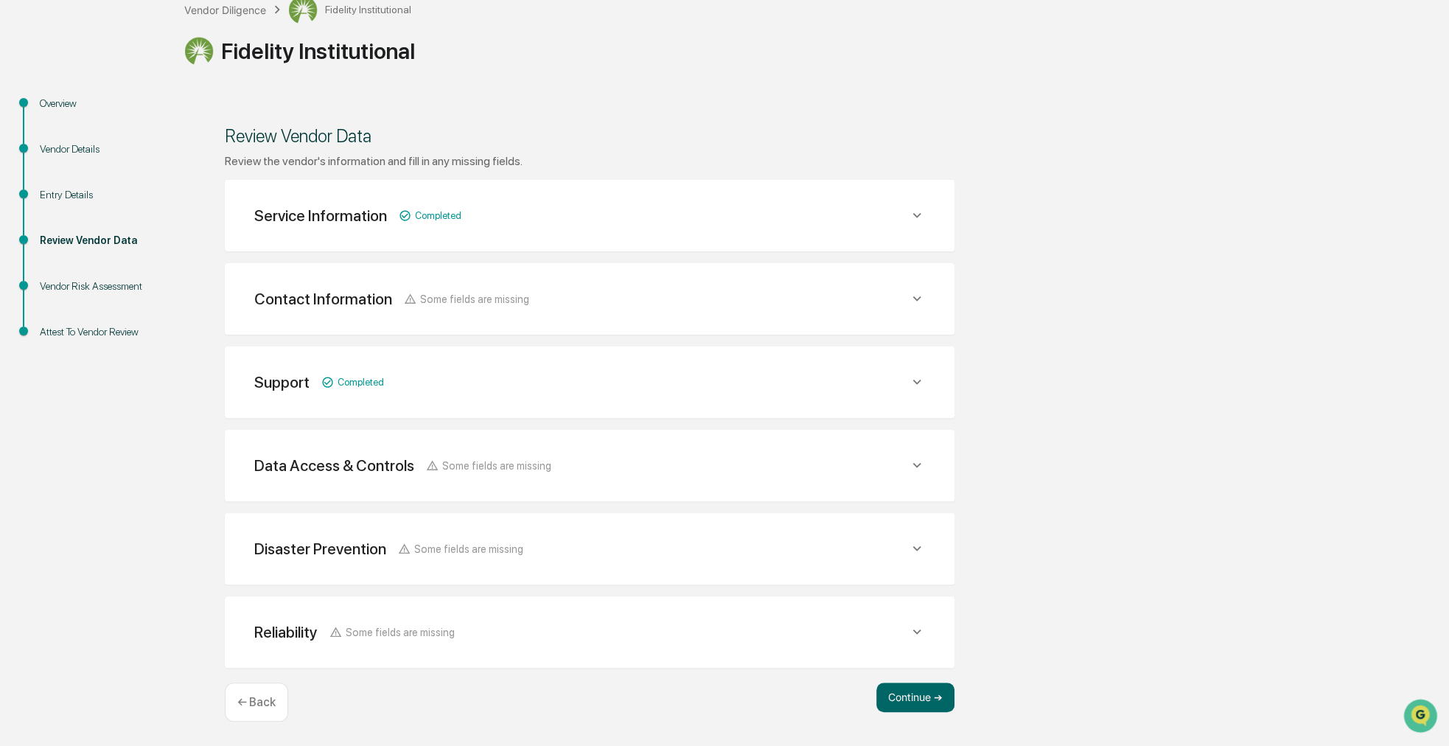
scroll to position [96, 0]
click at [904, 689] on button "Continue ➔" at bounding box center [915, 698] width 78 height 29
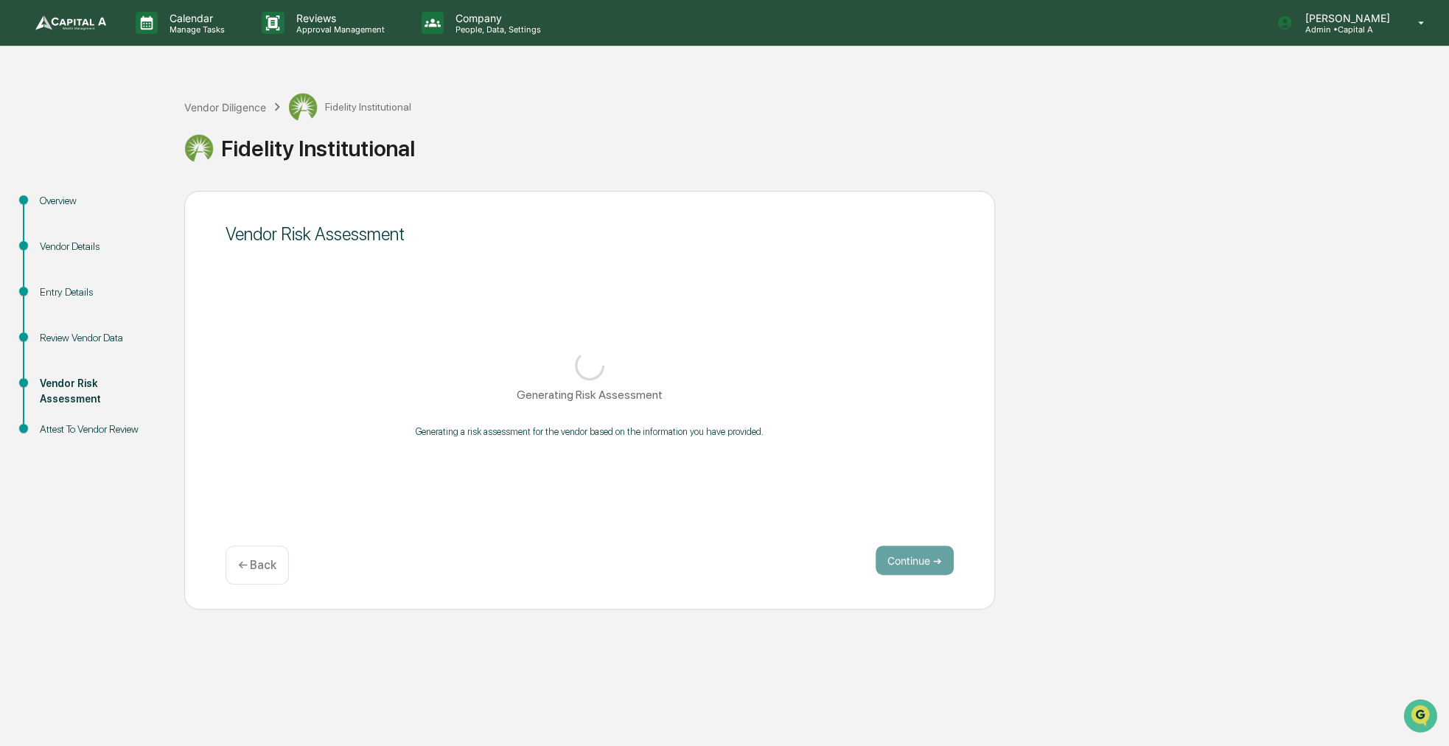
scroll to position [0, 0]
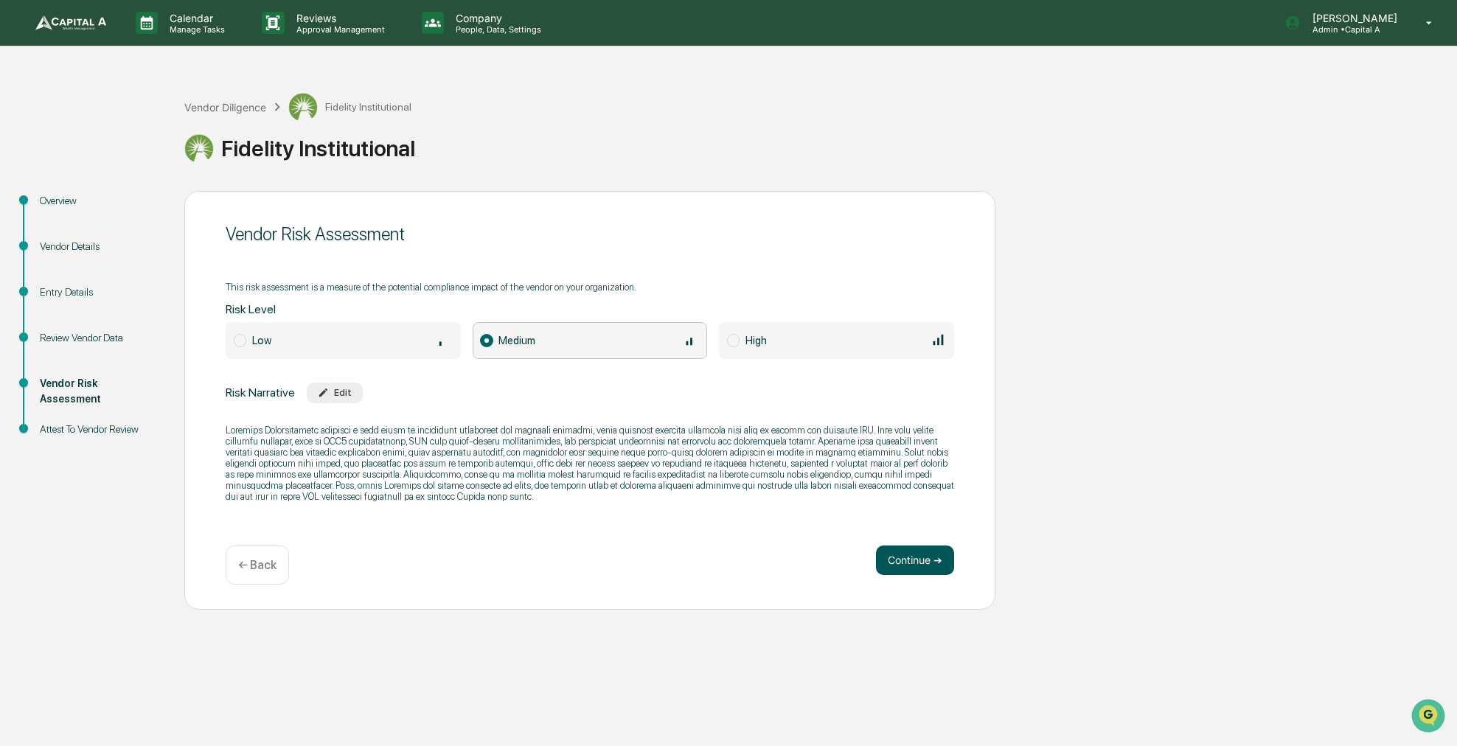
click at [916, 551] on button "Continue ➔" at bounding box center [915, 559] width 78 height 29
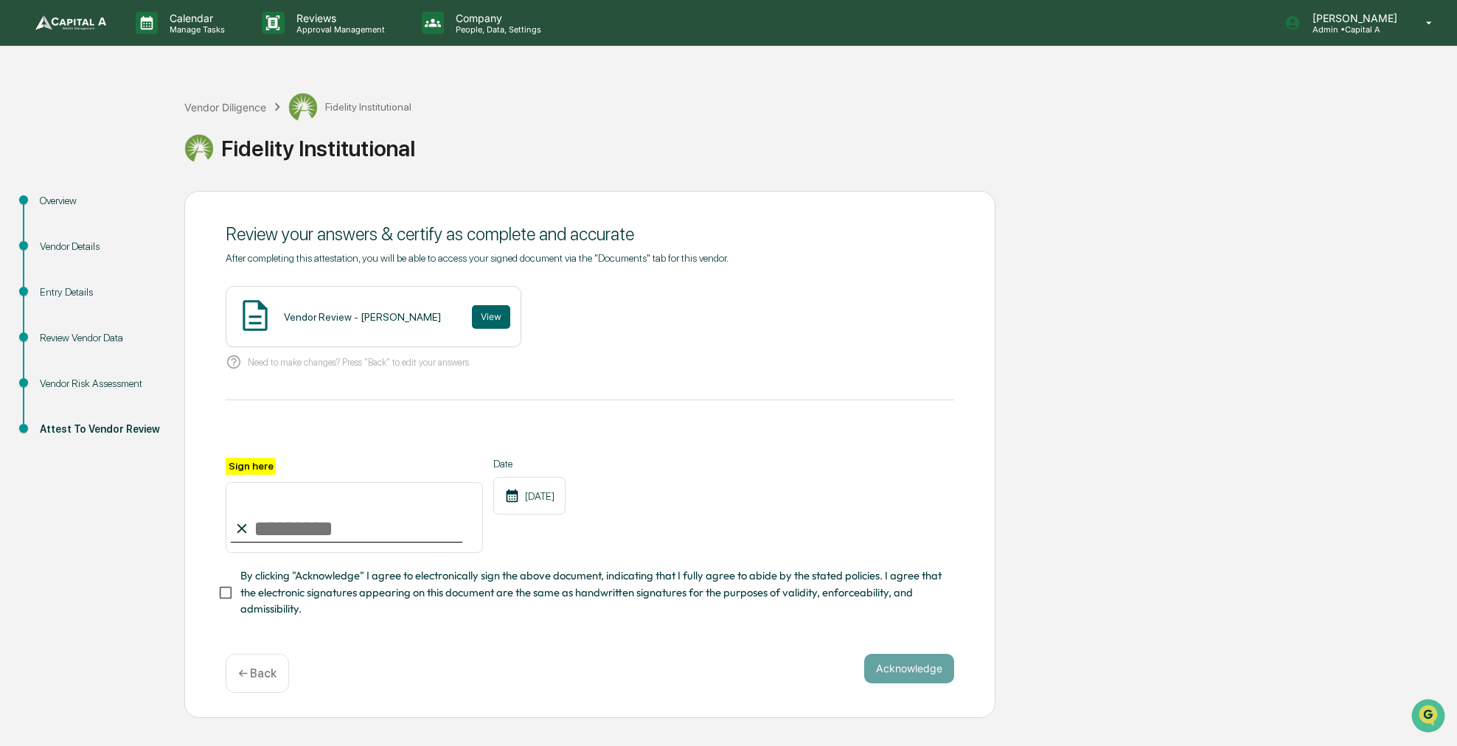
click at [404, 521] on input "Sign here" at bounding box center [354, 517] width 257 height 71
type input "**********"
click at [363, 591] on span "By clicking "Acknowledge" I agree to electronically sign the above document, in…" at bounding box center [591, 592] width 702 height 49
click at [472, 312] on button "View" at bounding box center [491, 317] width 38 height 24
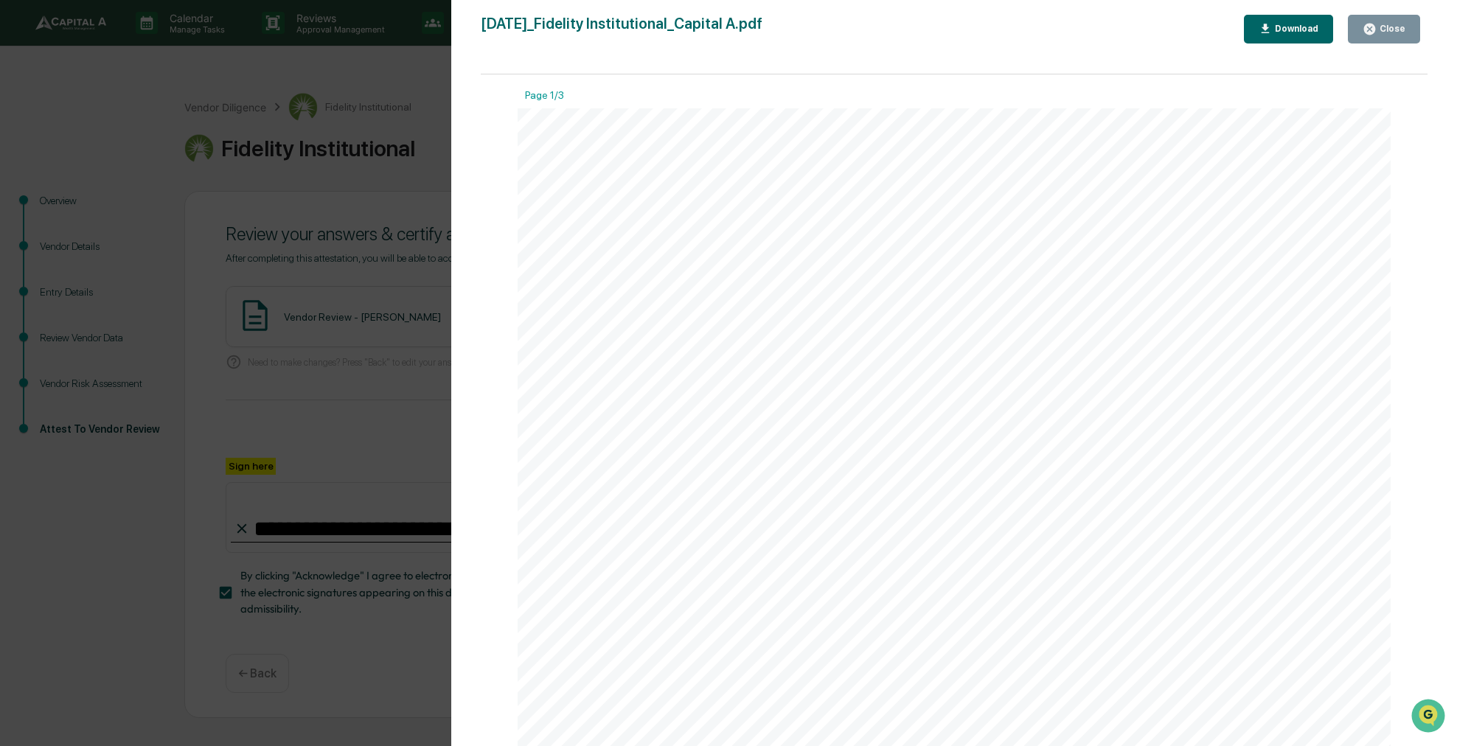
click at [1383, 35] on button "Close" at bounding box center [1383, 29] width 72 height 29
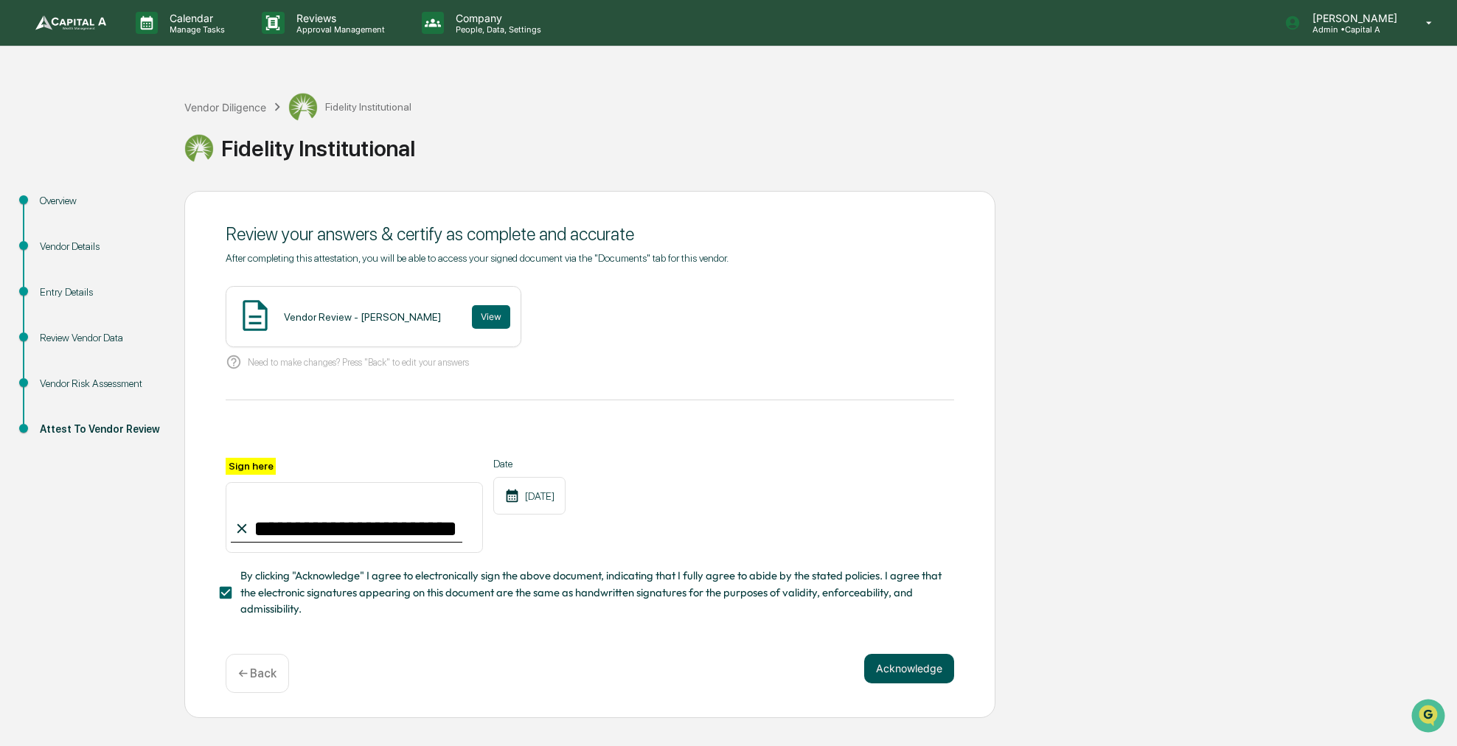
click at [918, 670] on button "Acknowledge" at bounding box center [909, 668] width 90 height 29
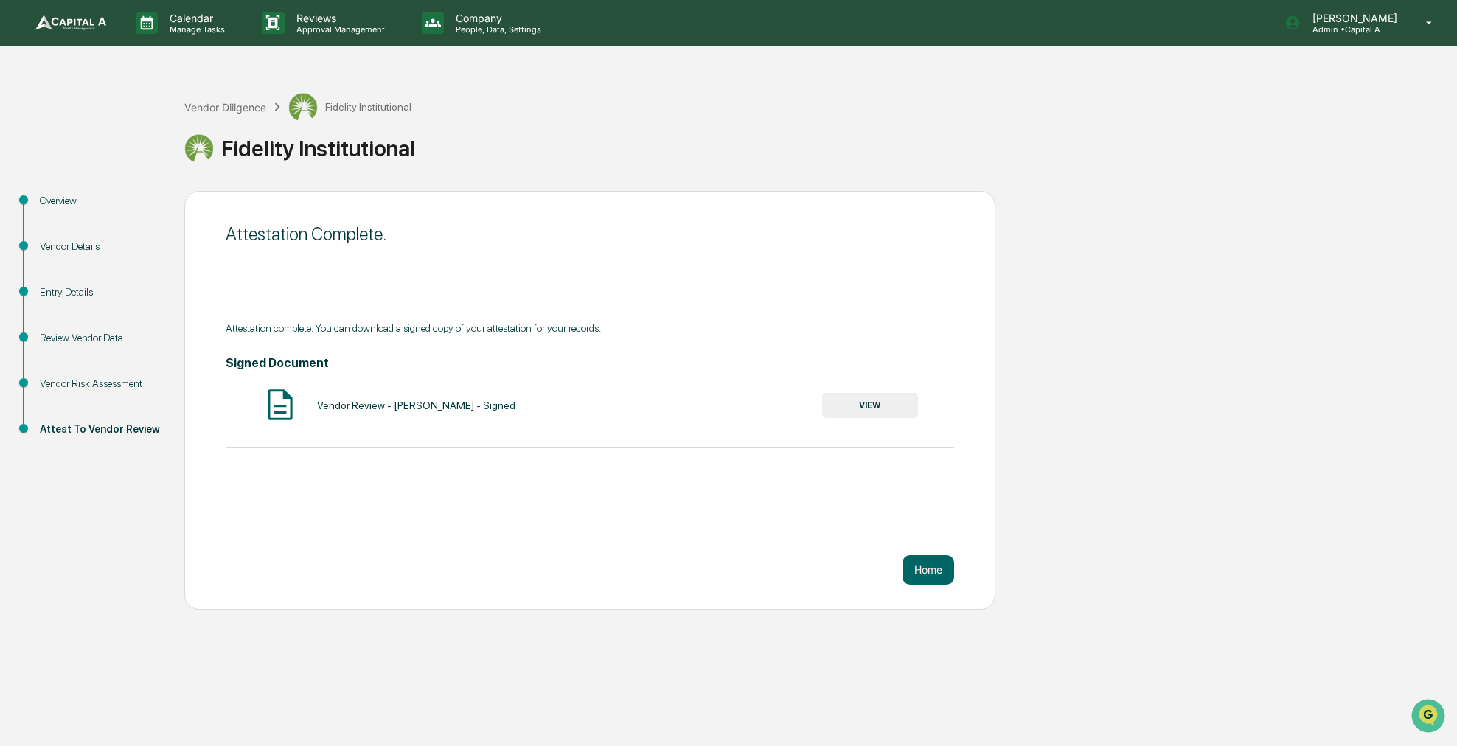
click at [196, 61] on div "Calendar Manage Tasks Reviews Approval Management Company People, Data, Setting…" at bounding box center [728, 373] width 1457 height 746
click at [74, 29] on img at bounding box center [70, 22] width 71 height 15
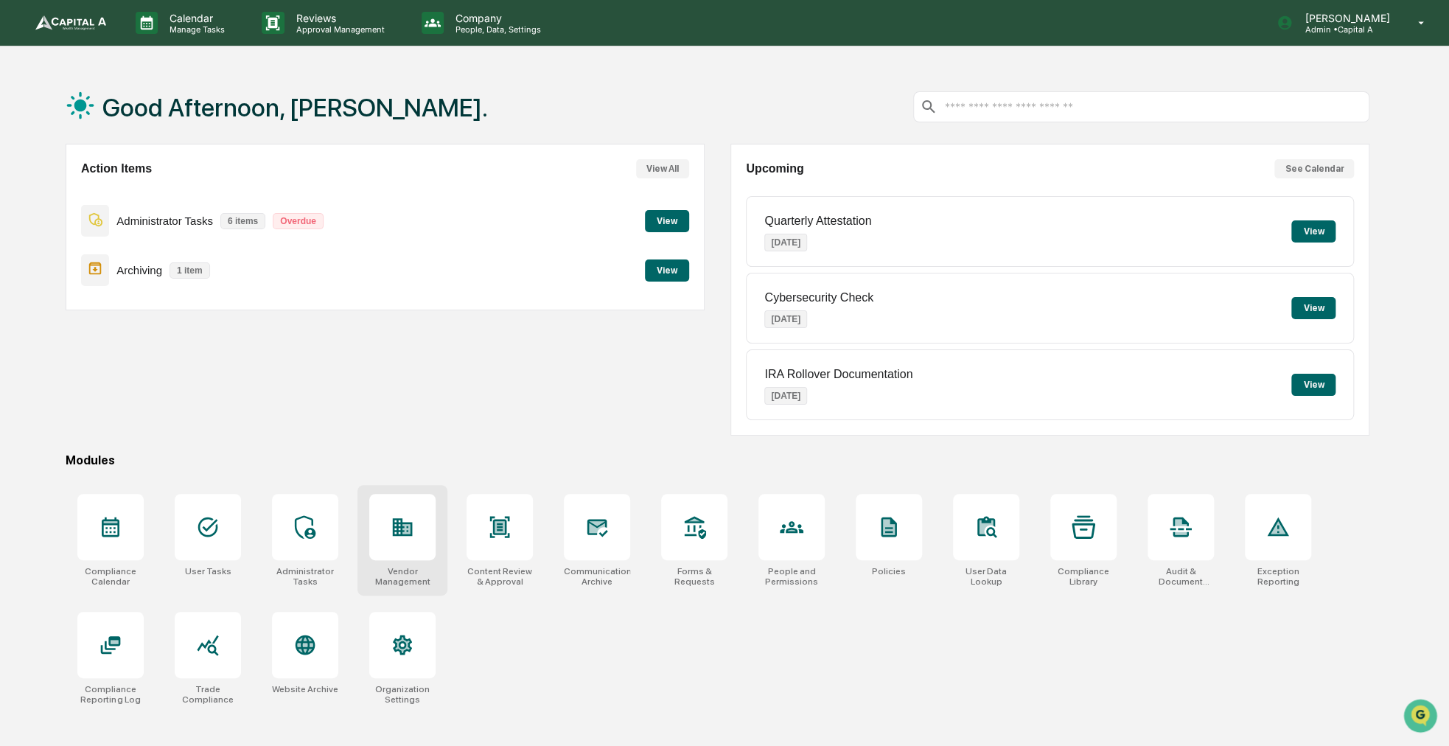
click at [381, 526] on div at bounding box center [402, 527] width 66 height 66
